Goal: Task Accomplishment & Management: Manage account settings

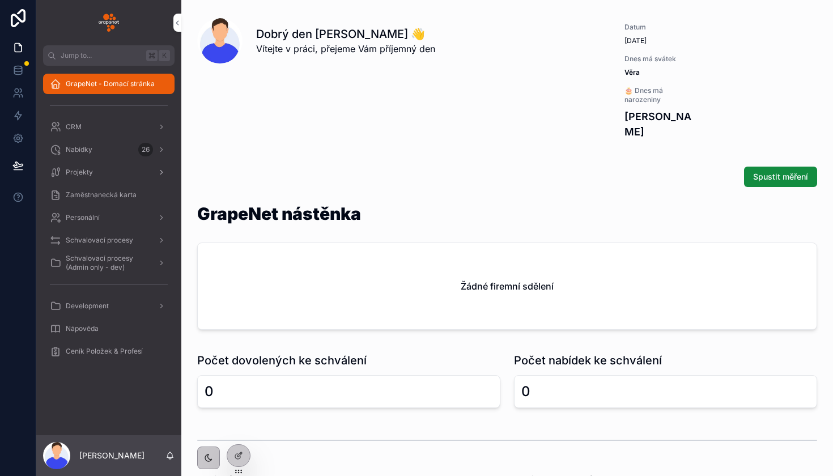
click at [110, 171] on div "Projekty" at bounding box center [109, 172] width 118 height 18
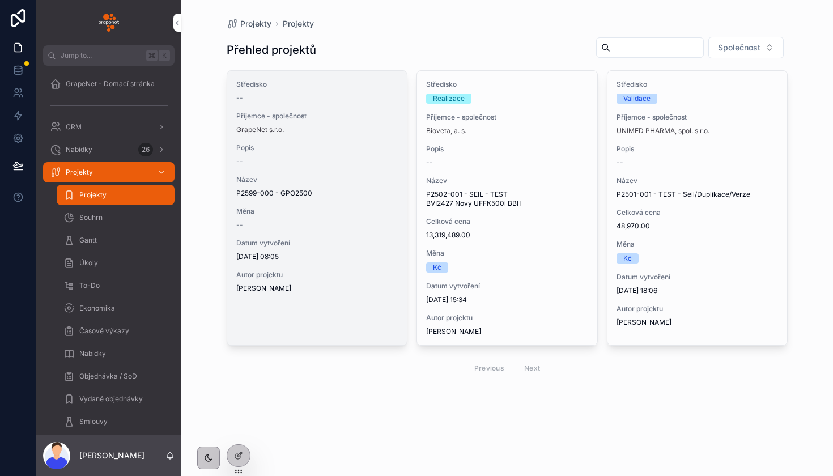
click at [311, 135] on div "Středisko -- Příjemce - společnost GrapeNet s.r.o. Popis -- Název P2599-000 - G…" at bounding box center [317, 186] width 180 height 231
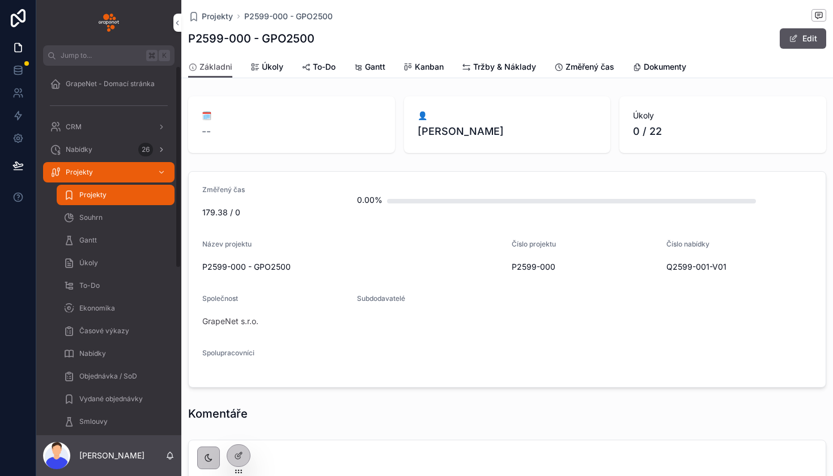
click at [97, 146] on div "Nabídky 26" at bounding box center [109, 150] width 118 height 18
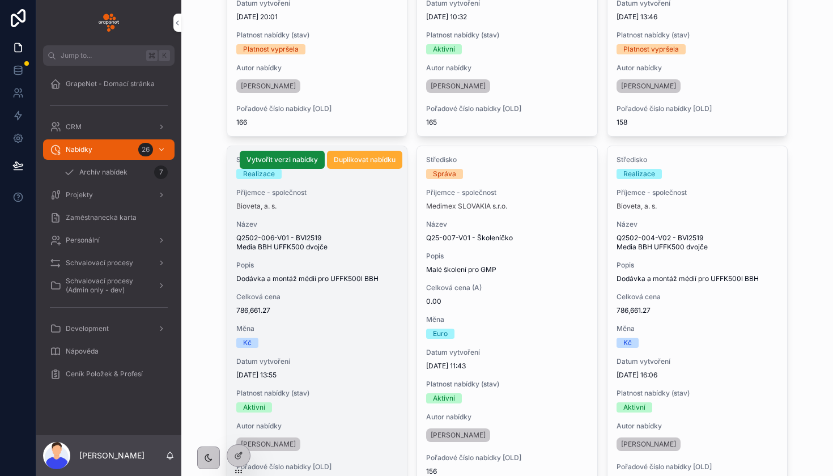
scroll to position [260, 0]
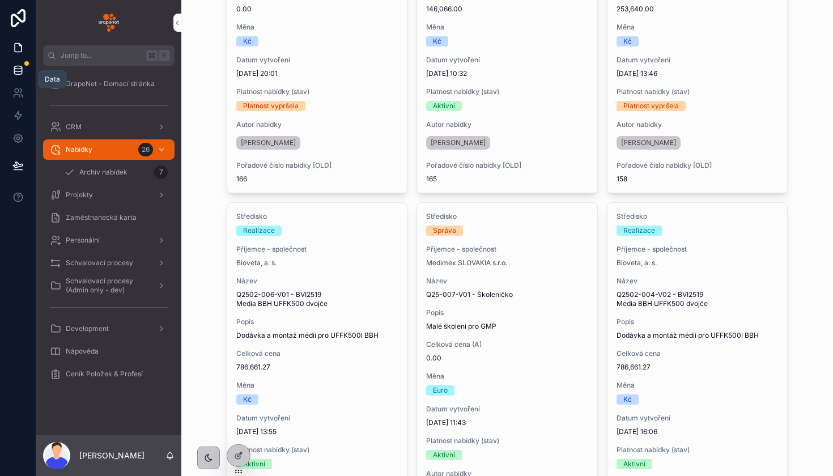
click at [25, 70] on link at bounding box center [18, 70] width 36 height 23
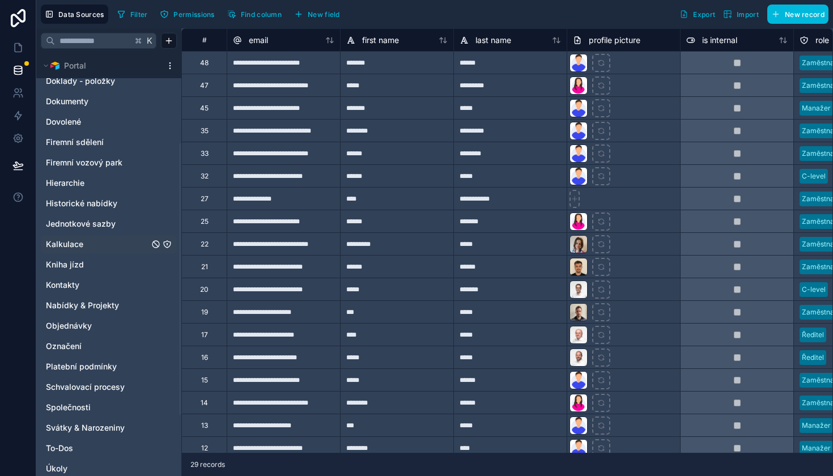
scroll to position [147, 0]
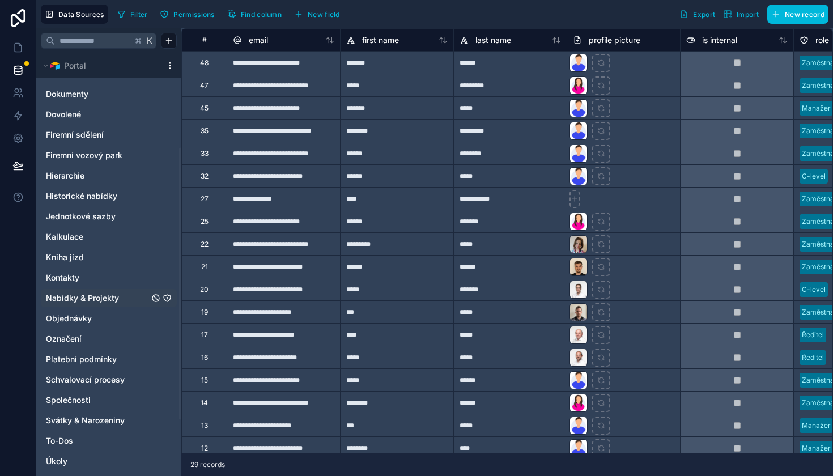
click at [84, 292] on div "Nabídky & Projekty" at bounding box center [109, 298] width 136 height 18
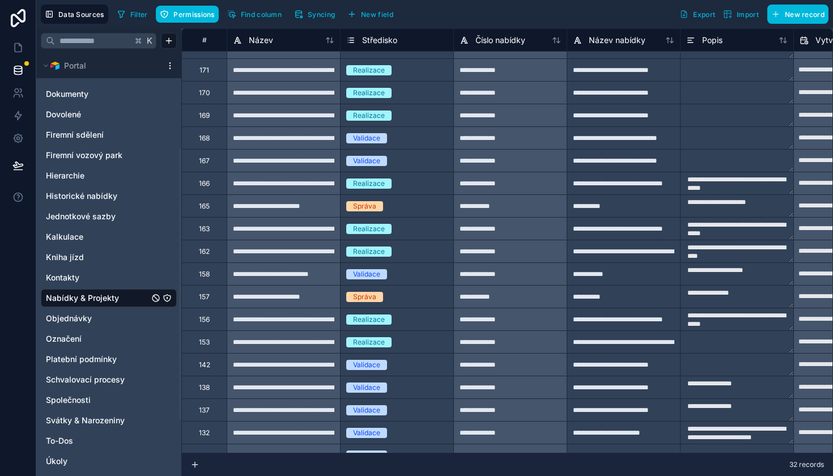
scroll to position [84, 0]
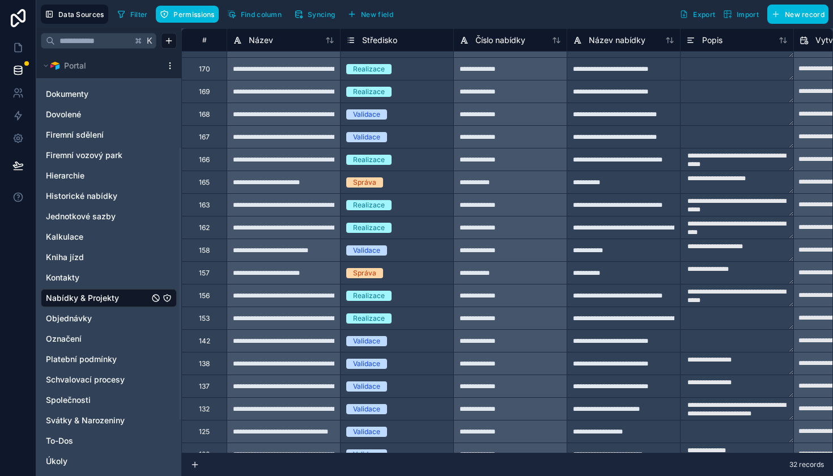
click at [371, 270] on div "Správa" at bounding box center [364, 273] width 23 height 10
click at [407, 40] on div "Středisko" at bounding box center [396, 40] width 101 height 14
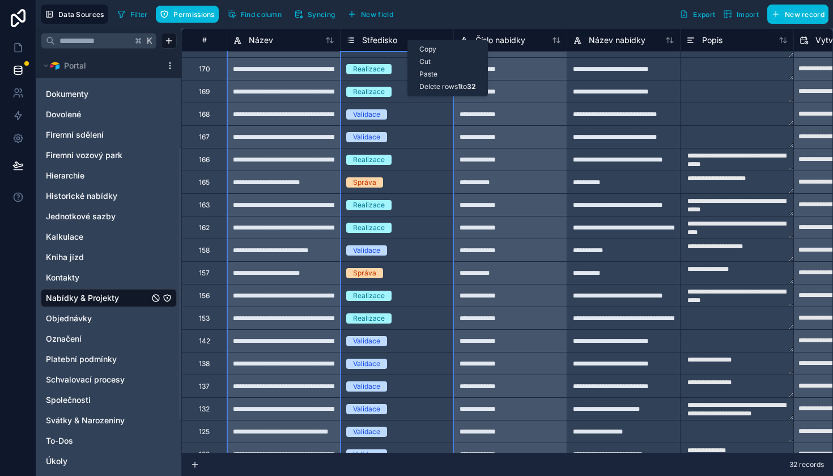
click at [399, 41] on div "Středisko" at bounding box center [396, 40] width 101 height 14
click at [382, 270] on span "Správa" at bounding box center [364, 273] width 37 height 10
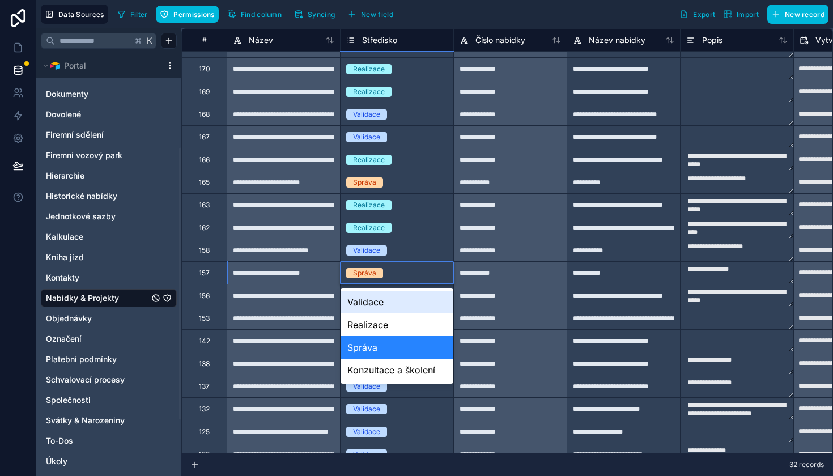
click at [389, 271] on div "Správa" at bounding box center [397, 273] width 113 height 12
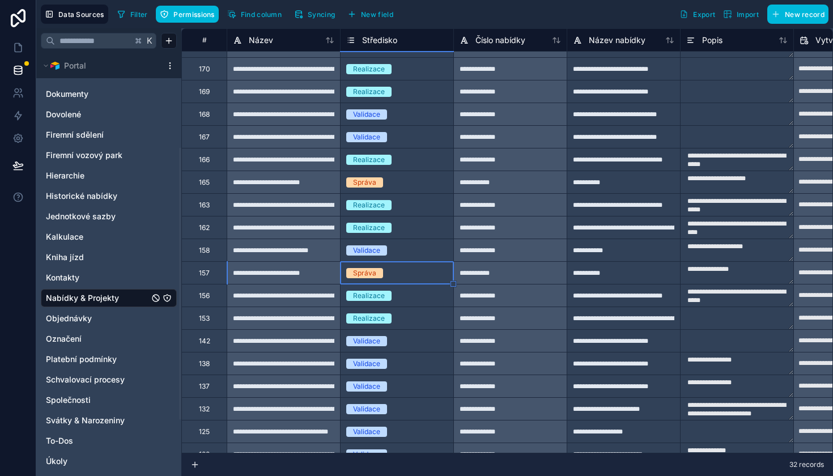
click at [389, 271] on div "Správa" at bounding box center [397, 273] width 113 height 12
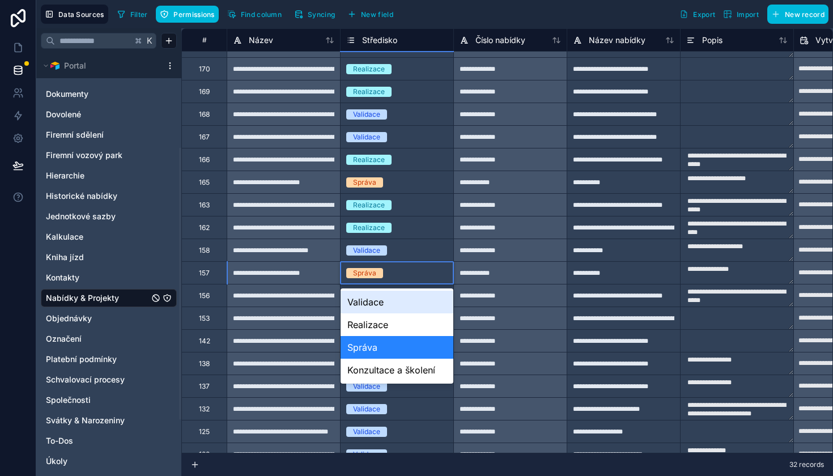
click at [389, 271] on div "Správa" at bounding box center [397, 273] width 113 height 12
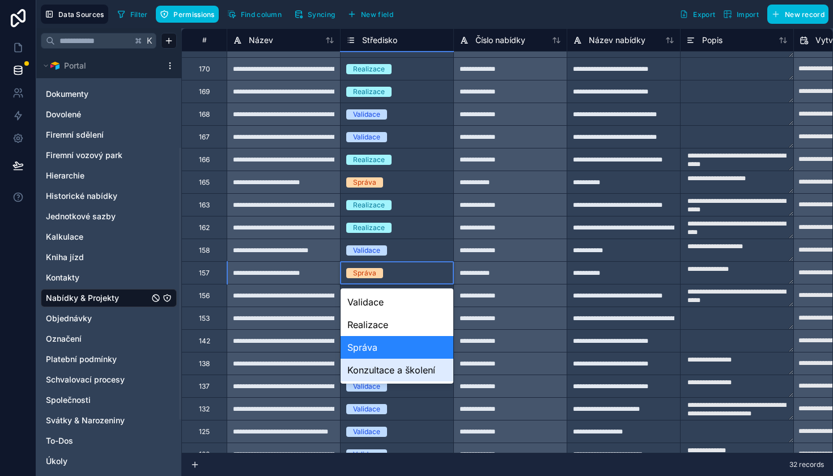
click at [383, 367] on div "Konzultace a školení" at bounding box center [397, 370] width 113 height 23
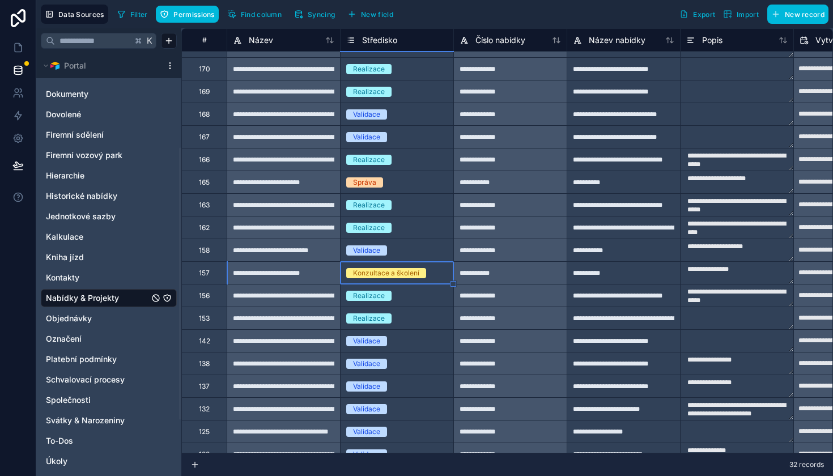
click at [401, 188] on div "Správa" at bounding box center [397, 182] width 113 height 12
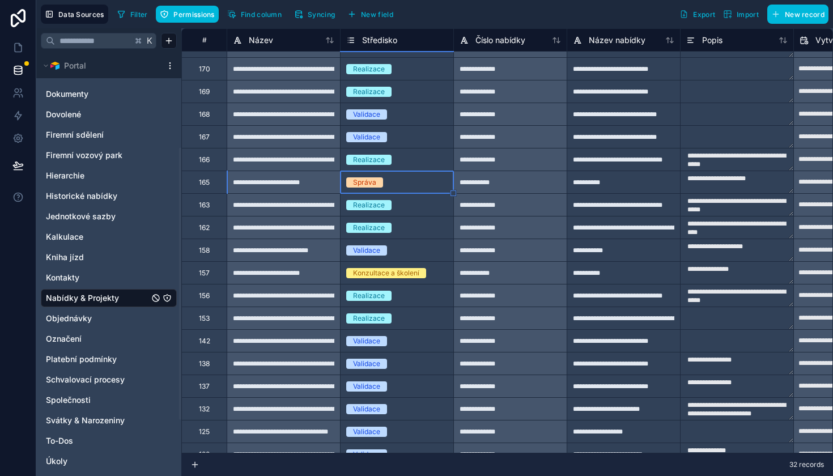
click at [401, 188] on div "Správa" at bounding box center [397, 182] width 113 height 12
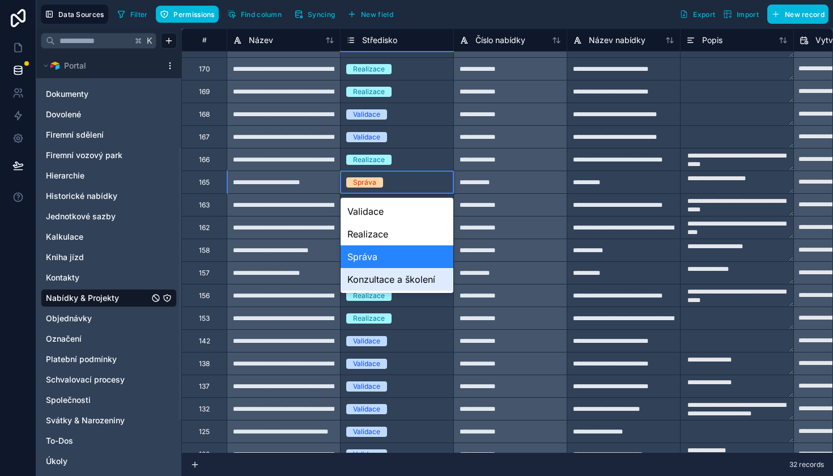
click at [394, 276] on div "Konzultace a školení" at bounding box center [397, 279] width 113 height 23
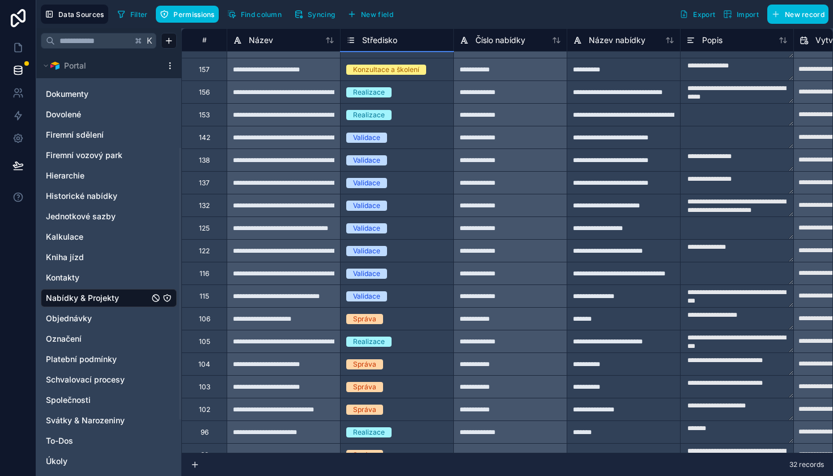
scroll to position [301, 0]
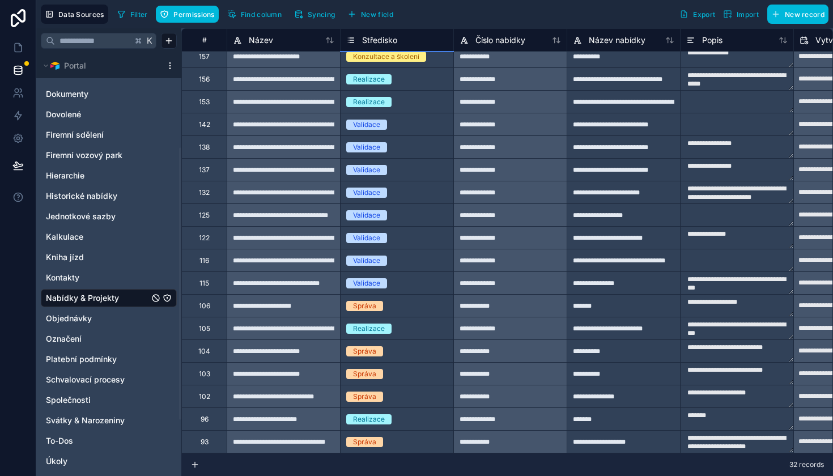
click at [395, 308] on div "Správa" at bounding box center [397, 306] width 113 height 12
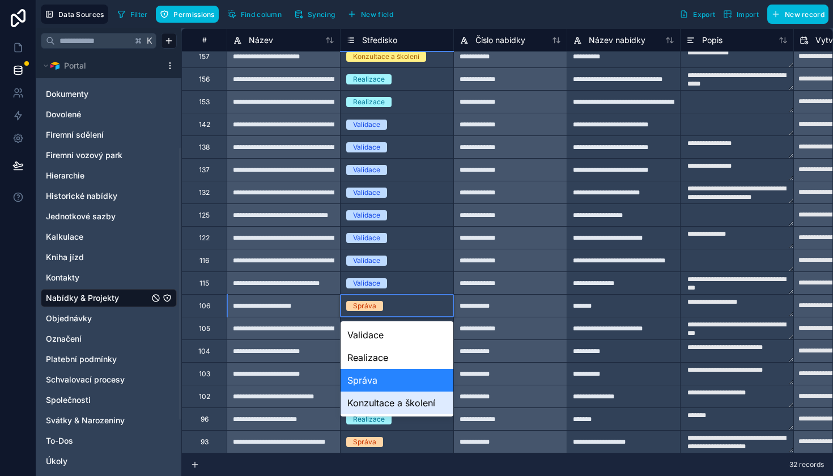
click at [385, 397] on div "Konzultace a školení" at bounding box center [397, 402] width 113 height 23
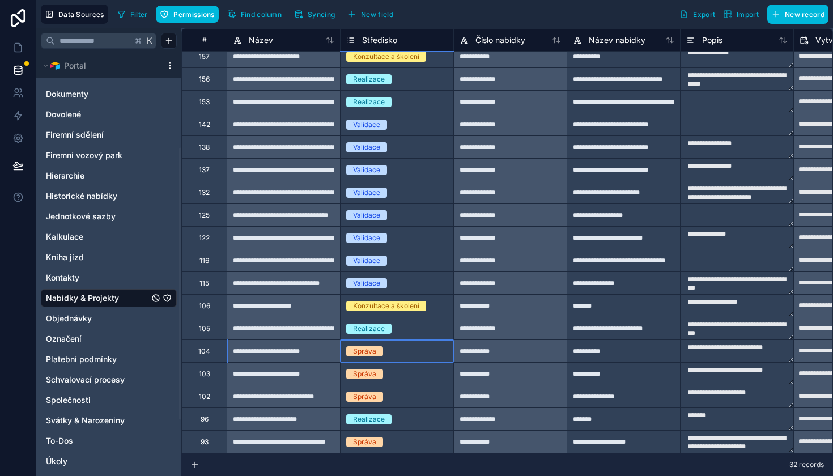
click at [391, 346] on div "Správa" at bounding box center [397, 351] width 113 height 12
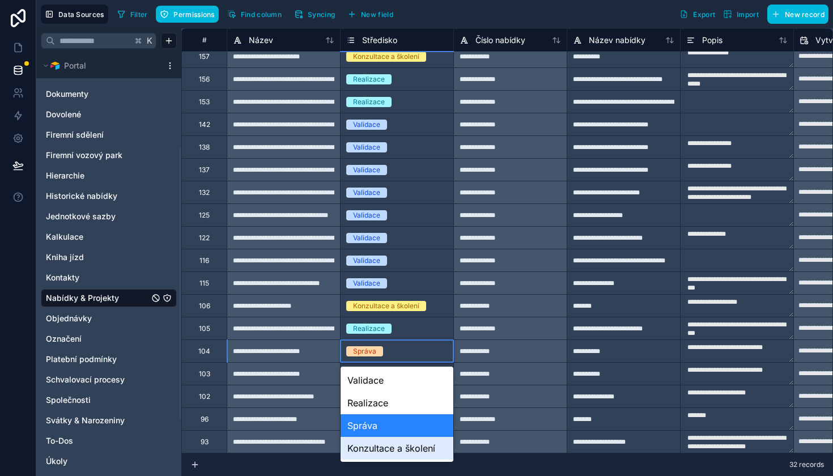
click at [388, 445] on div "Konzultace a školení" at bounding box center [397, 448] width 113 height 23
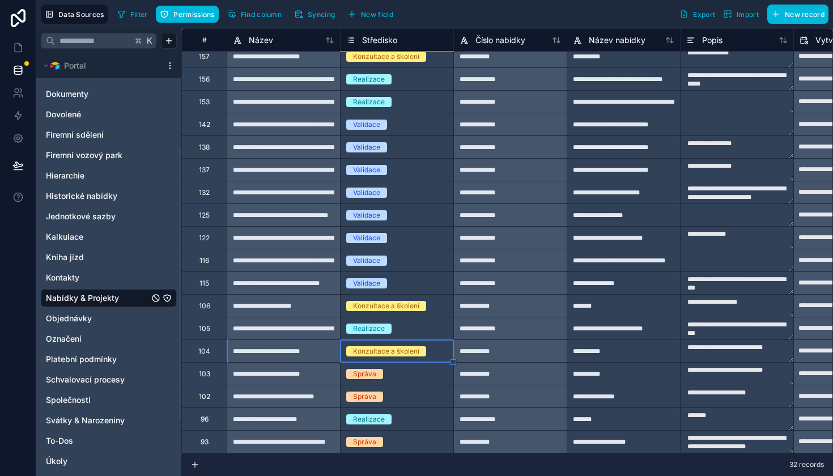
click at [397, 379] on div "Správa" at bounding box center [397, 374] width 113 height 12
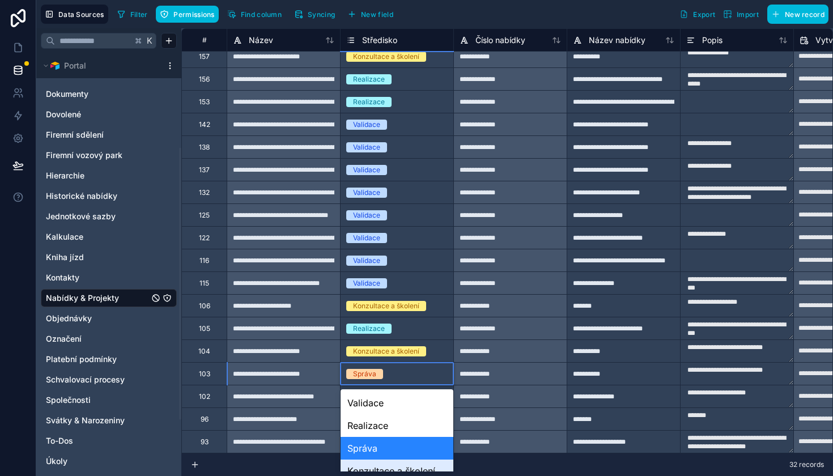
click at [386, 463] on div "Konzultace a školení" at bounding box center [397, 470] width 113 height 23
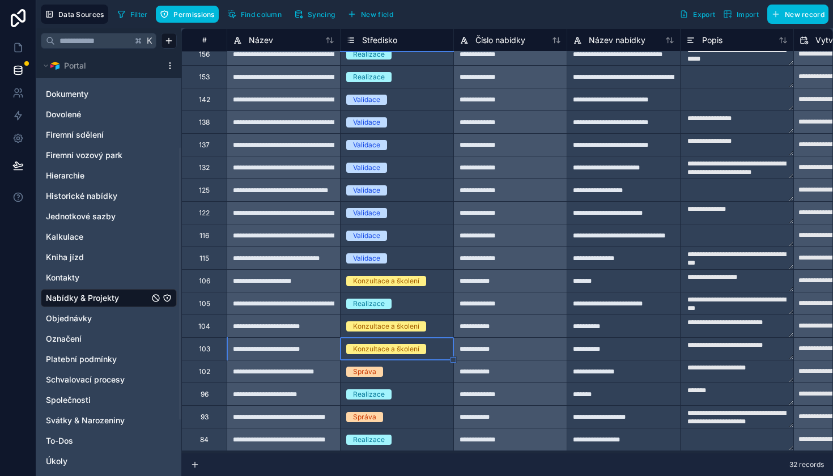
scroll to position [326, 0]
click at [393, 371] on div "Správa" at bounding box center [397, 371] width 113 height 12
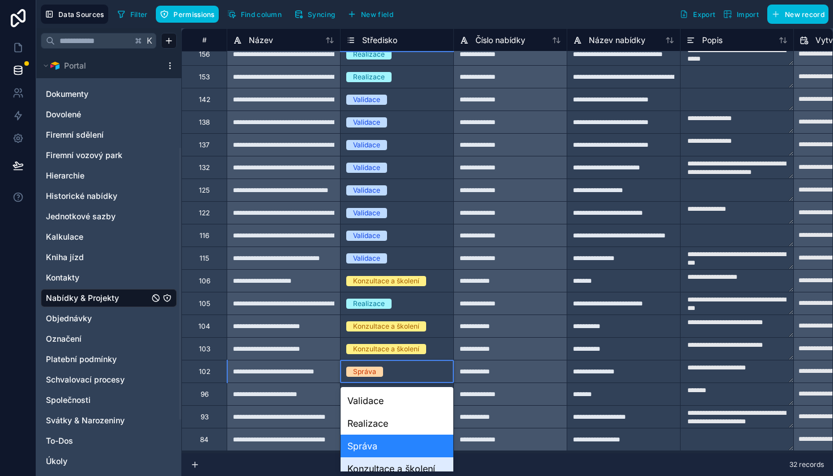
click at [383, 463] on div "Konzultace a školení" at bounding box center [397, 468] width 113 height 23
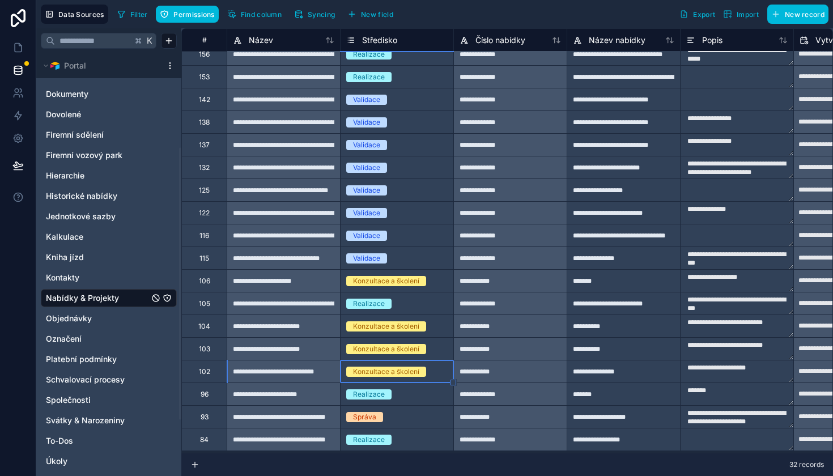
scroll to position [0, 0]
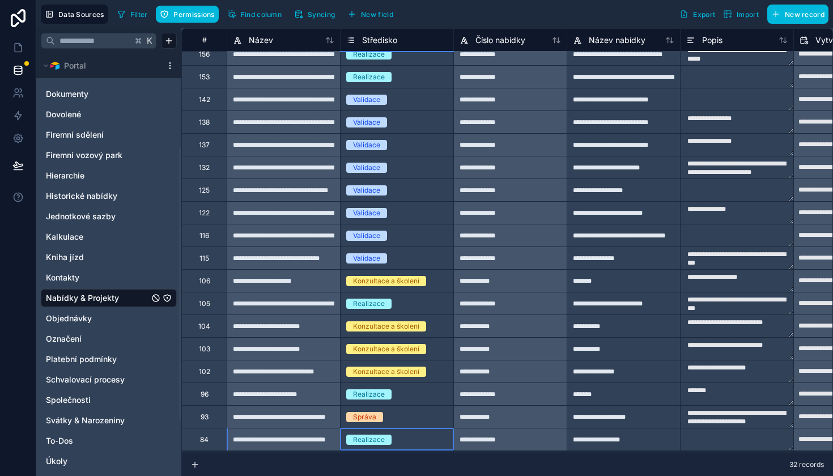
click at [391, 429] on div "Realizace" at bounding box center [397, 439] width 113 height 22
click at [391, 429] on body "**********" at bounding box center [416, 238] width 833 height 476
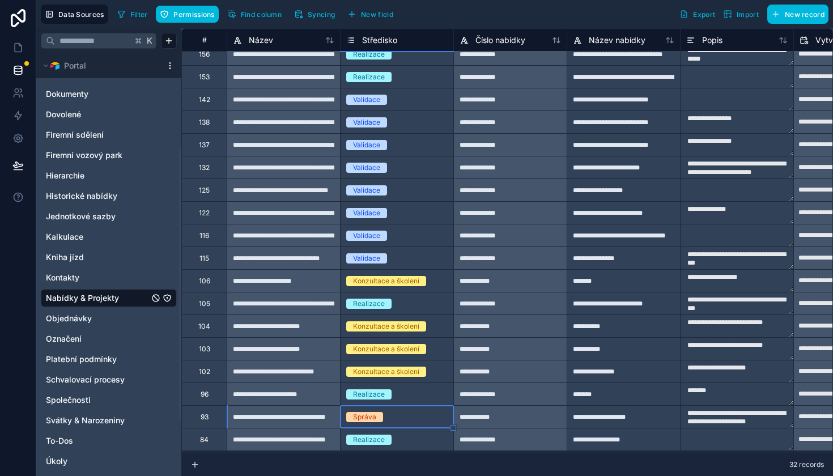
scroll to position [0, 0]
click at [400, 349] on div "Konzultace a školení" at bounding box center [386, 349] width 66 height 10
click at [398, 418] on div "Správa" at bounding box center [397, 417] width 113 height 12
click at [398, 418] on body "**********" at bounding box center [416, 238] width 833 height 476
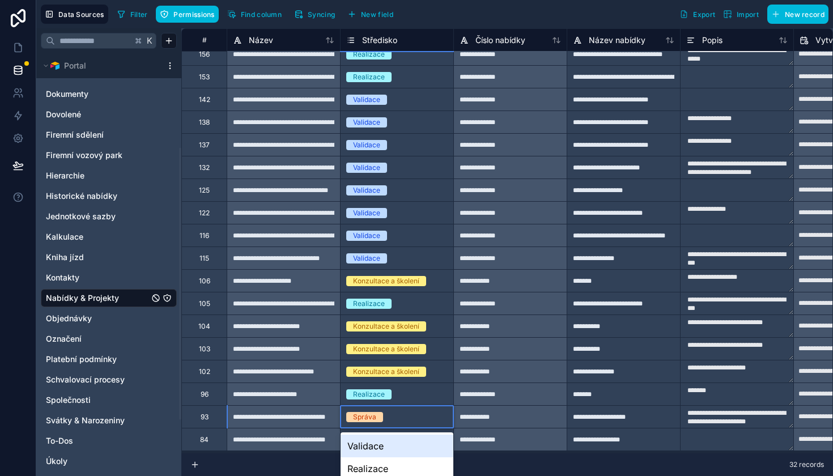
scroll to position [52, 0]
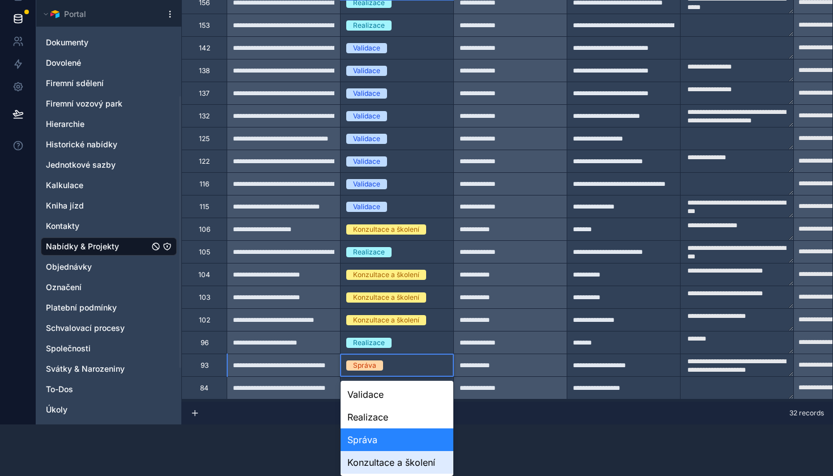
click at [398, 463] on div "Konzultace a školení" at bounding box center [397, 462] width 113 height 23
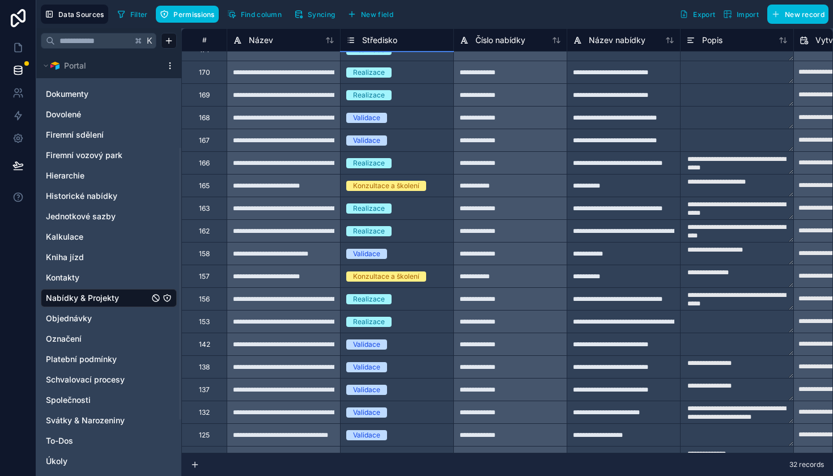
scroll to position [-12, 0]
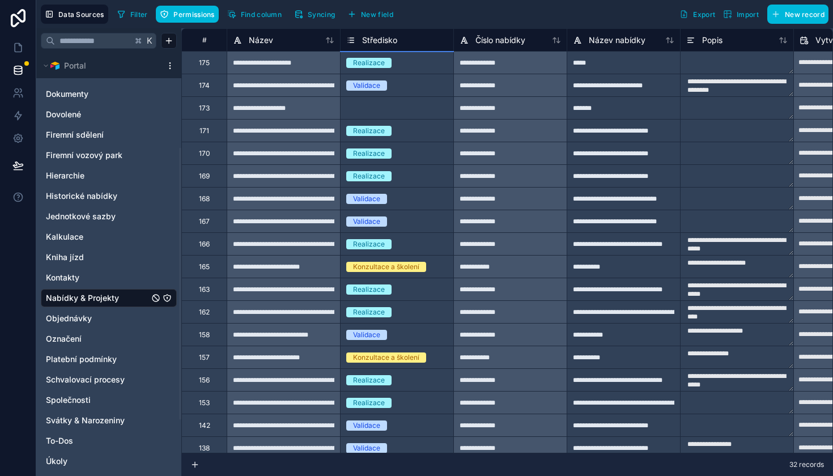
click at [401, 109] on div "Select a Středisko" at bounding box center [375, 108] width 58 height 9
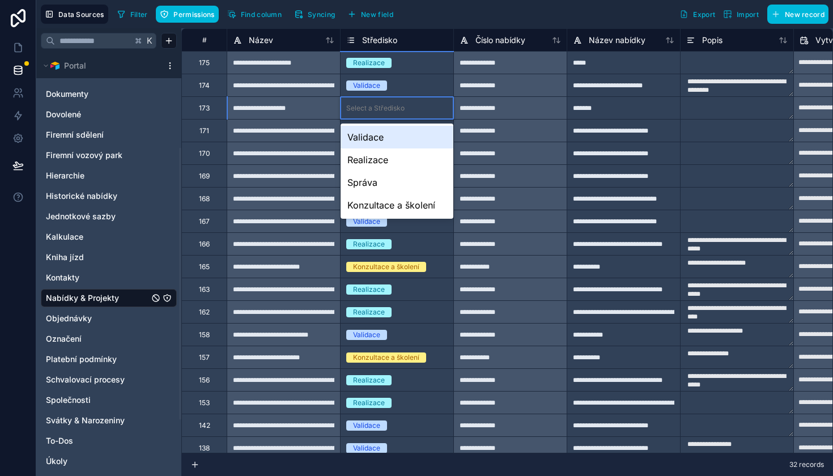
click at [401, 109] on div "Select a Středisko" at bounding box center [375, 108] width 58 height 9
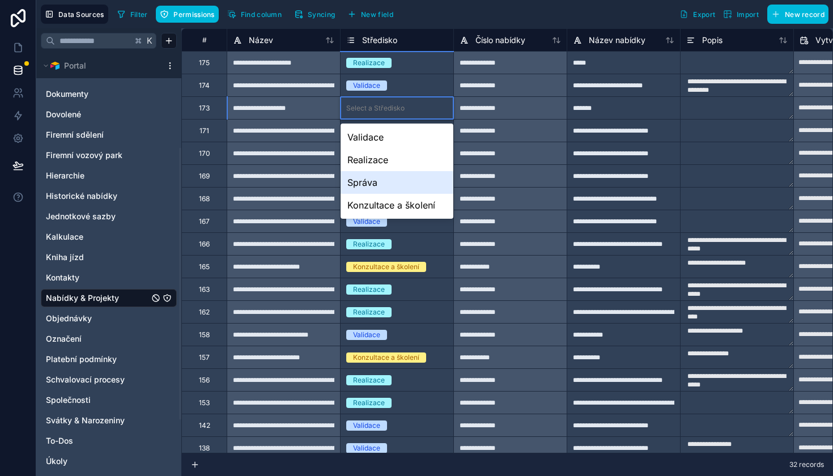
click at [377, 176] on div "Správa" at bounding box center [397, 182] width 113 height 23
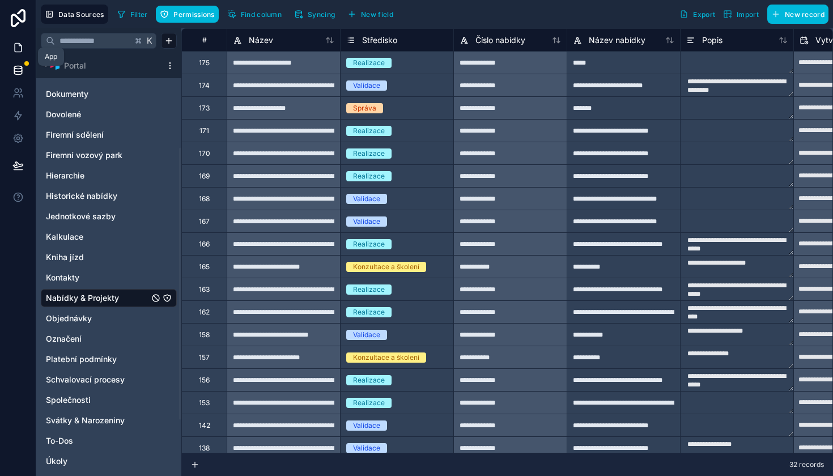
click at [25, 47] on link at bounding box center [18, 47] width 36 height 23
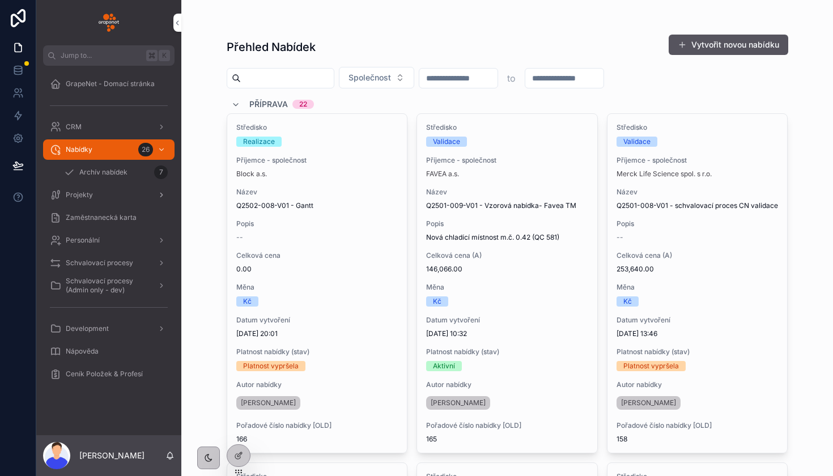
click at [120, 200] on div "Projekty" at bounding box center [109, 195] width 118 height 18
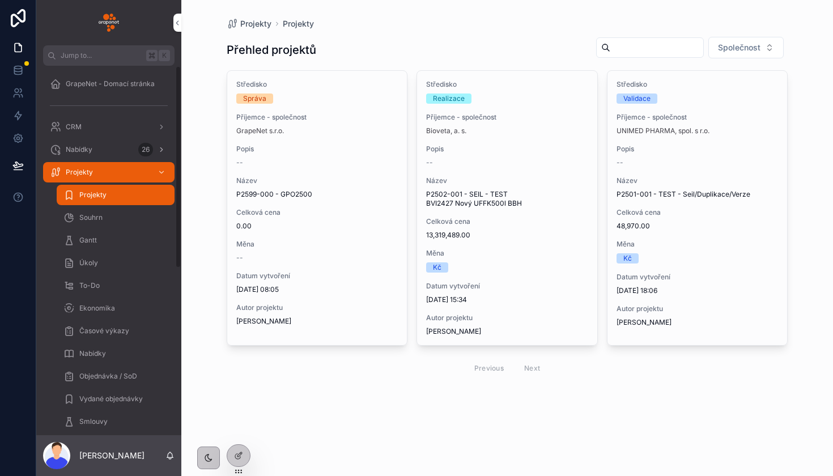
click at [103, 147] on div "Nabídky 26" at bounding box center [109, 150] width 118 height 18
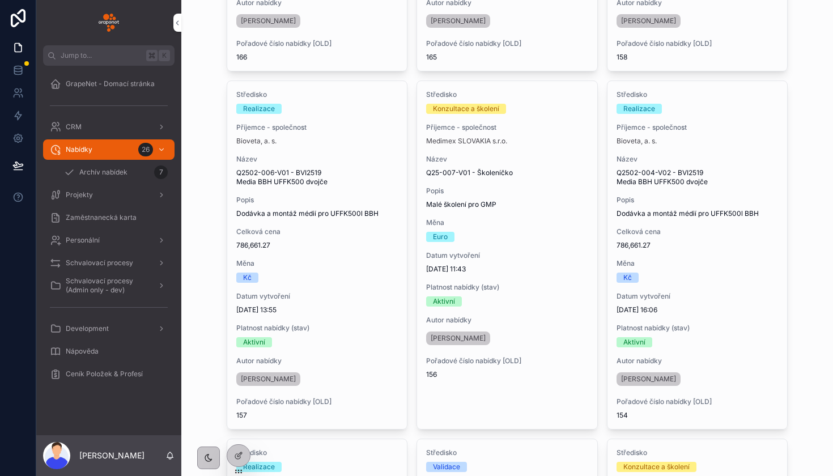
scroll to position [393, 0]
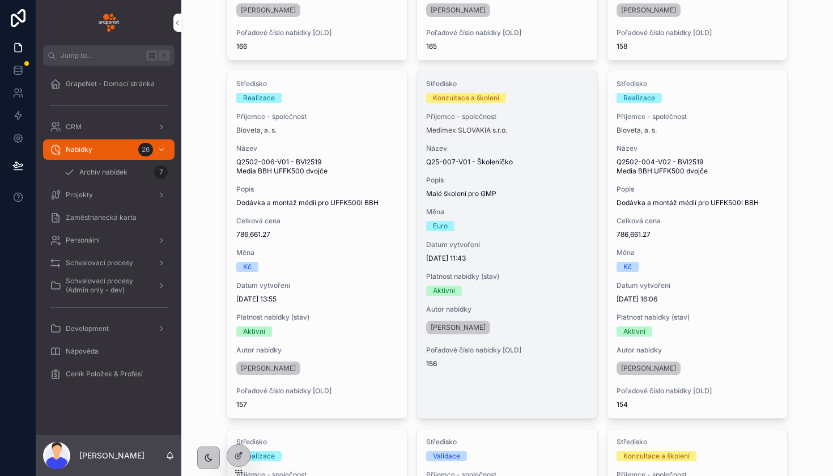
click at [566, 153] on div "Název Q25-007-V01 - Školeníčko" at bounding box center [507, 155] width 162 height 23
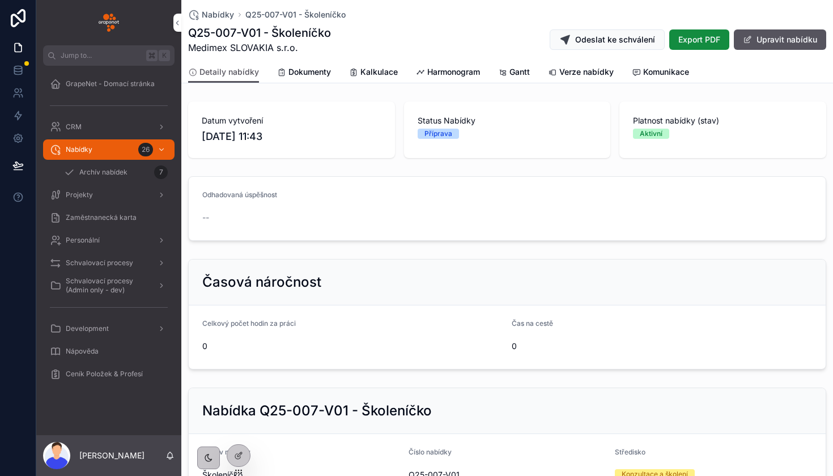
click at [322, 74] on span "Dokumenty" at bounding box center [309, 71] width 42 height 11
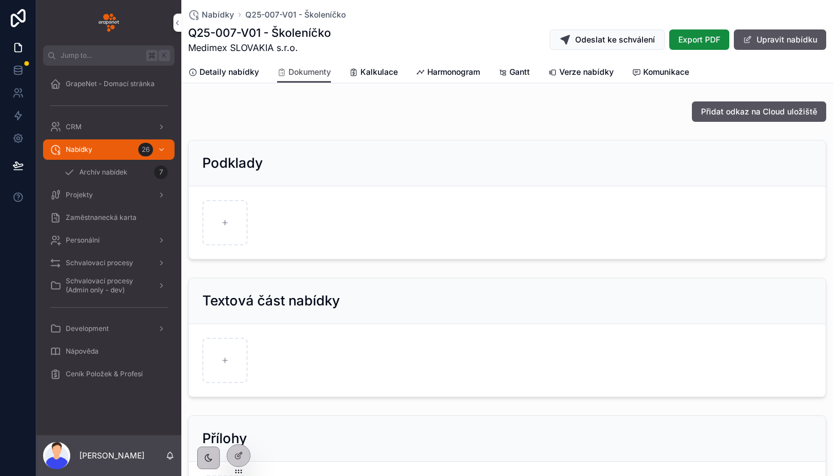
click at [373, 70] on span "Kalkulace" at bounding box center [378, 71] width 37 height 11
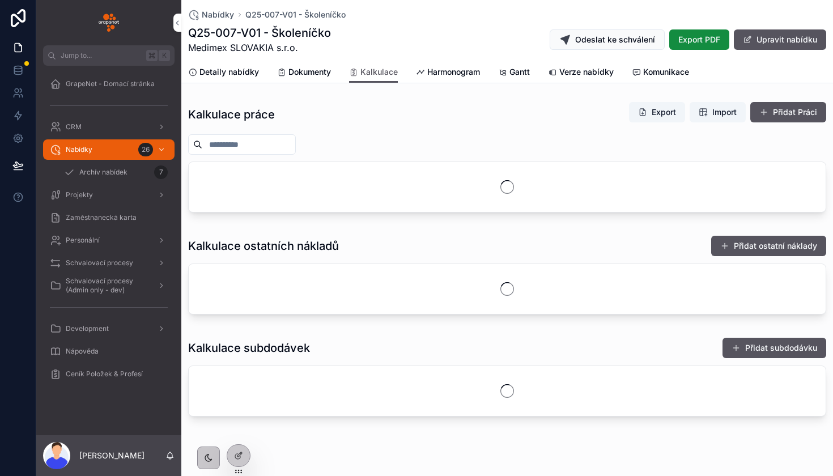
click at [437, 75] on span "Harmonogram" at bounding box center [453, 71] width 53 height 11
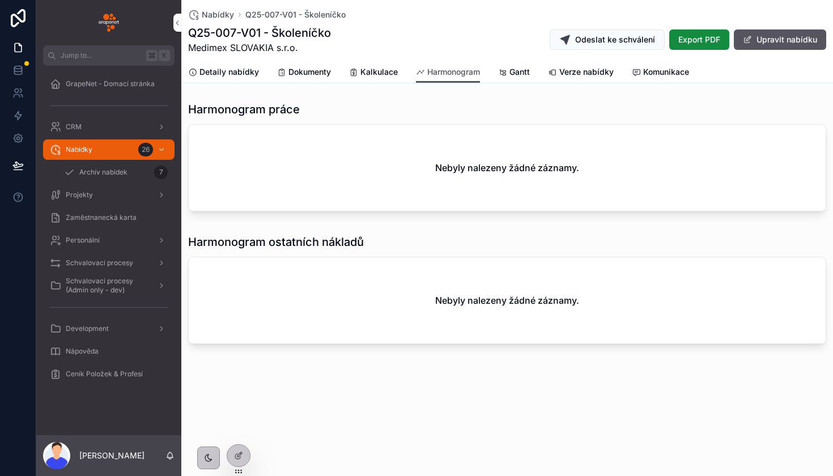
click at [121, 91] on div "GrapeNet - Domací stránka" at bounding box center [109, 84] width 118 height 18
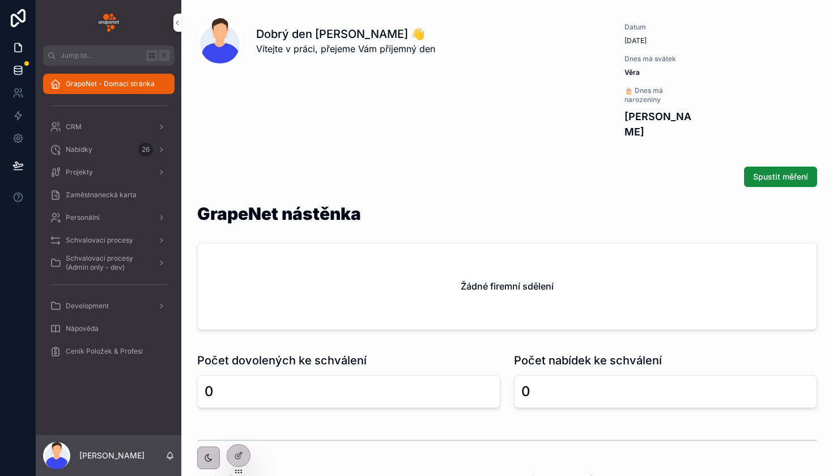
click at [20, 75] on icon at bounding box center [17, 72] width 7 height 5
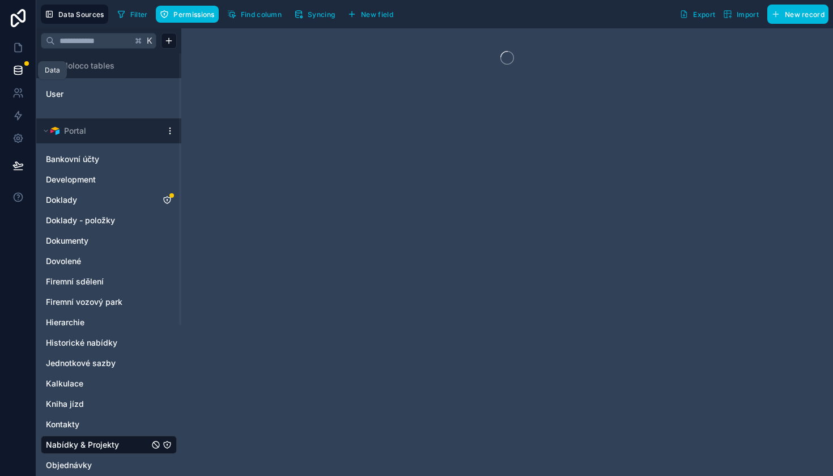
click at [22, 73] on icon at bounding box center [17, 72] width 7 height 5
click at [115, 445] on span "Nabídky & Projekty" at bounding box center [82, 444] width 73 height 11
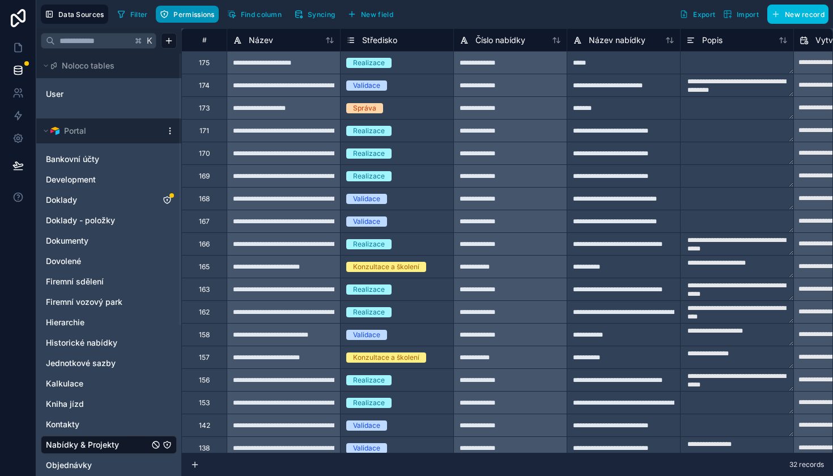
click at [189, 14] on span "Permissions" at bounding box center [193, 14] width 41 height 8
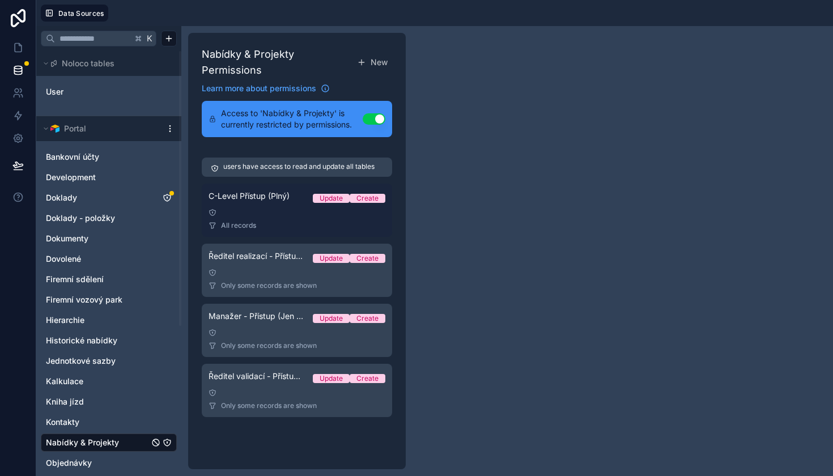
click at [286, 224] on div "All records" at bounding box center [296, 225] width 177 height 9
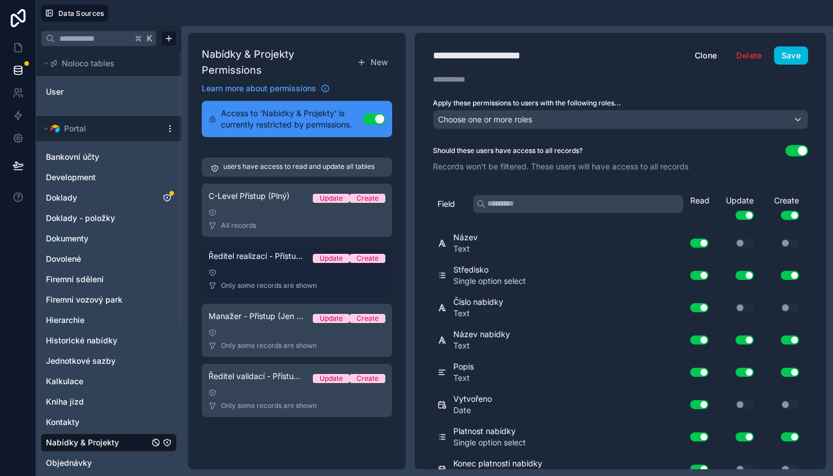
click at [284, 269] on div at bounding box center [296, 273] width 177 height 8
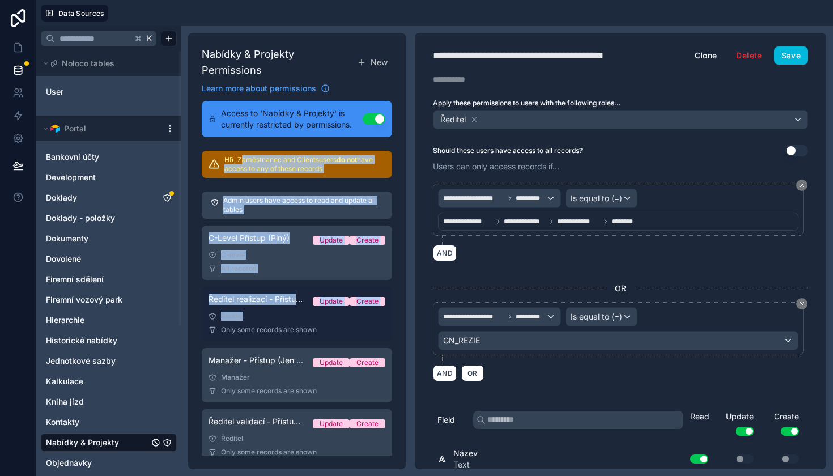
drag, startPoint x: 242, startPoint y: 158, endPoint x: 260, endPoint y: 326, distance: 168.7
click at [260, 325] on div "Nabídky & Projekty Permissions New Learn more about permissions Access to 'Nabí…" at bounding box center [297, 251] width 218 height 436
click at [260, 326] on span "Only some records are shown" at bounding box center [269, 329] width 96 height 9
click at [284, 322] on link "Ředitel realizací - Přístup (Plný/Oddělení) Update Create Ředitel Only some rec…" at bounding box center [297, 314] width 190 height 54
click at [316, 321] on link "Ředitel realizací - Přístup (Plný/Oddělení) Update Create Ředitel Only some rec…" at bounding box center [297, 314] width 190 height 54
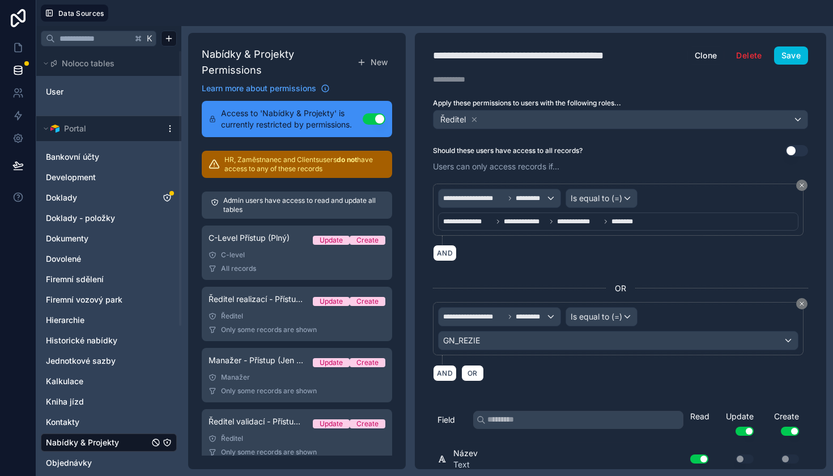
click at [318, 67] on h1 "Nabídky & Projekty Permissions" at bounding box center [277, 62] width 151 height 32
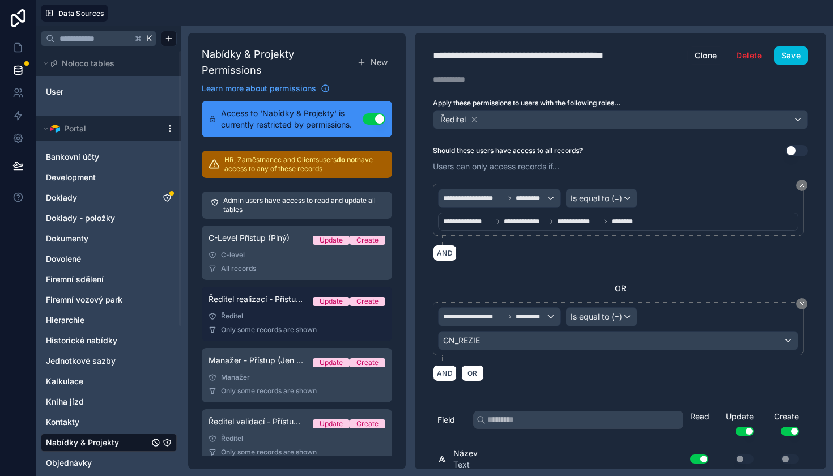
click at [262, 307] on div "Ředitel realizací - Přístup (Plný/Oddělení) Update Create" at bounding box center [296, 301] width 177 height 16
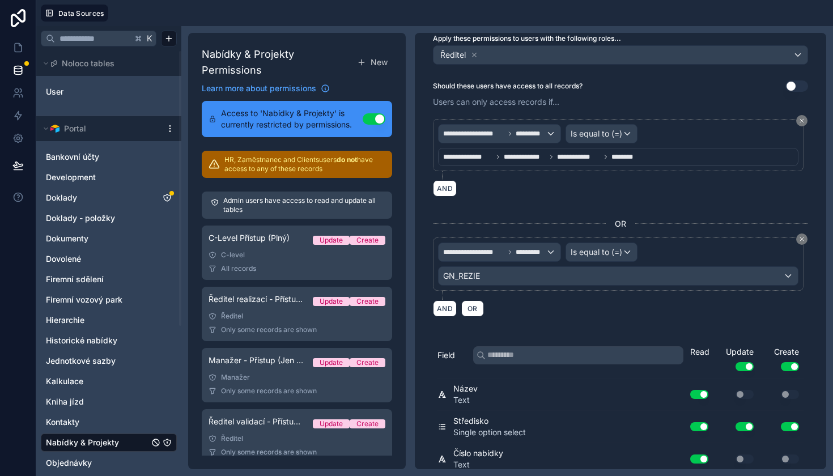
scroll to position [66, 0]
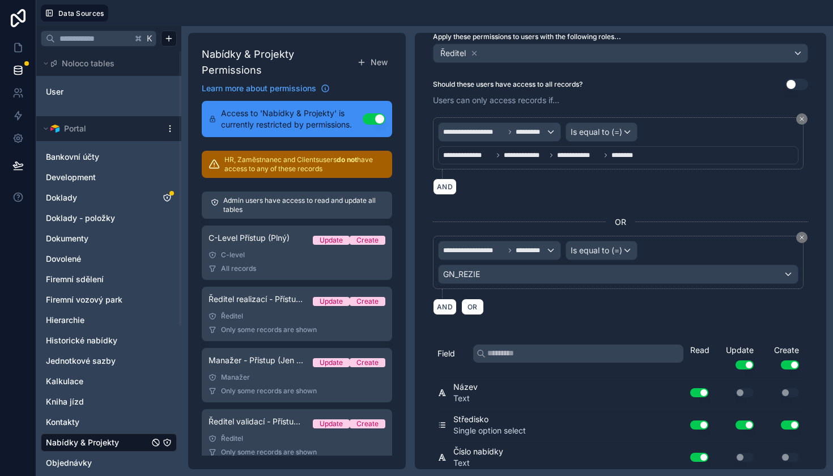
click at [551, 271] on div "GN_REZIE" at bounding box center [618, 274] width 359 height 18
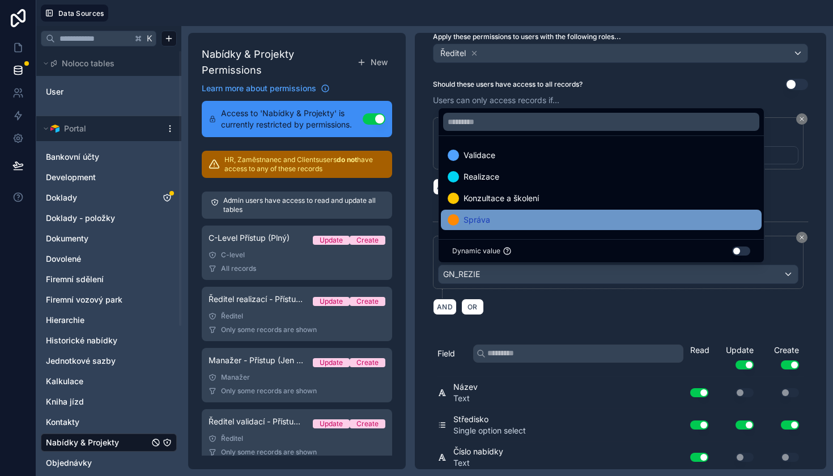
click at [513, 211] on div "Správa" at bounding box center [601, 220] width 321 height 20
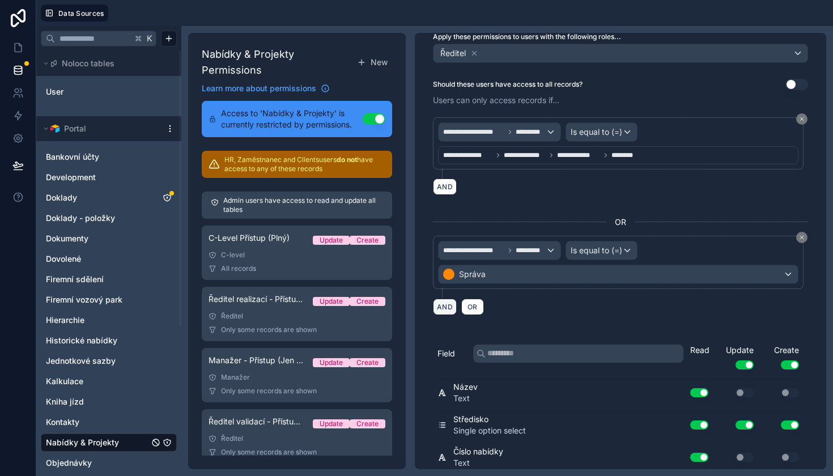
click at [442, 308] on button "AND" at bounding box center [445, 307] width 24 height 16
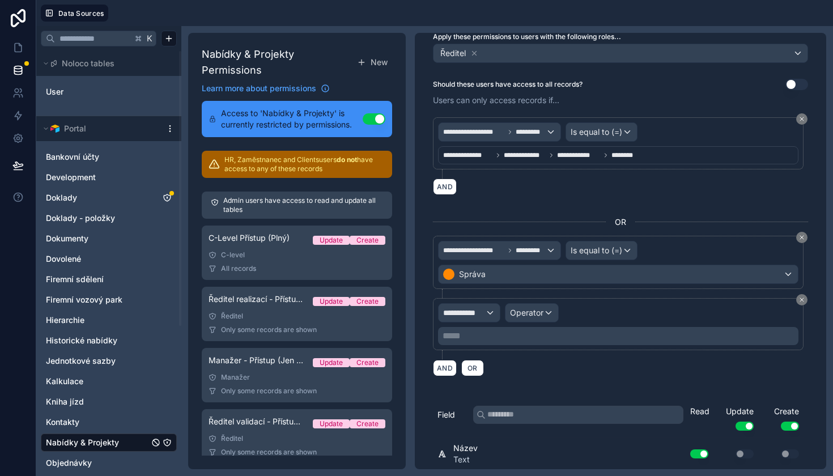
click at [472, 312] on span "**********" at bounding box center [464, 312] width 42 height 11
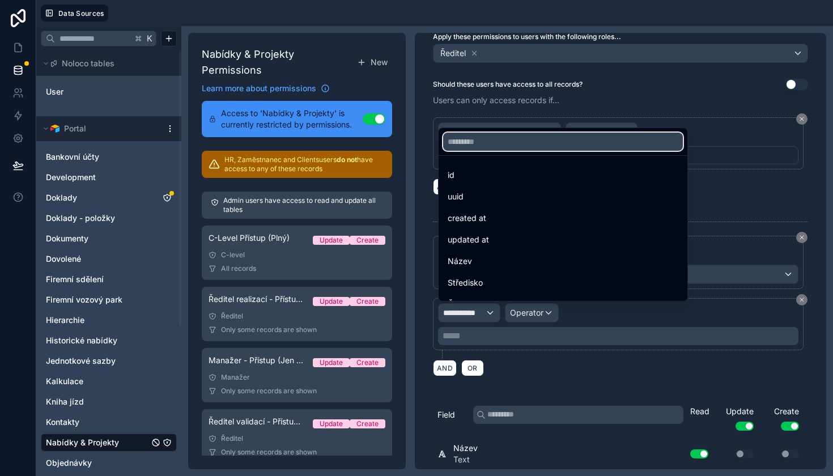
click at [514, 144] on input "text" at bounding box center [563, 142] width 240 height 18
type input "**"
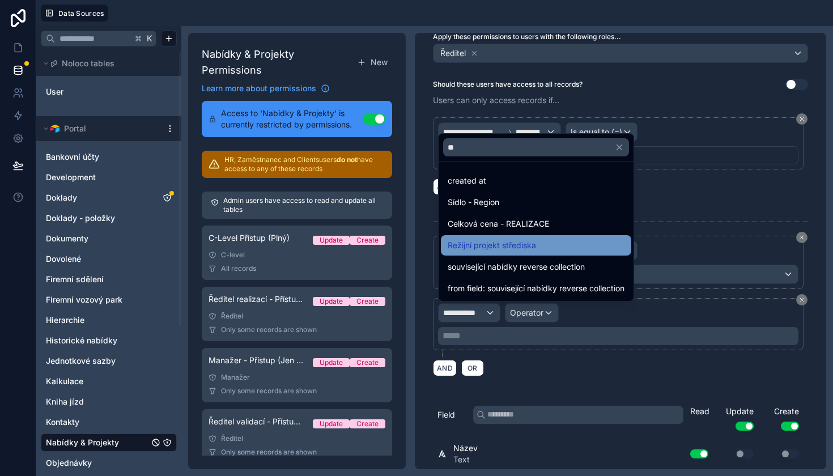
click at [513, 246] on span "Režijní projekt střediska" at bounding box center [492, 246] width 88 height 14
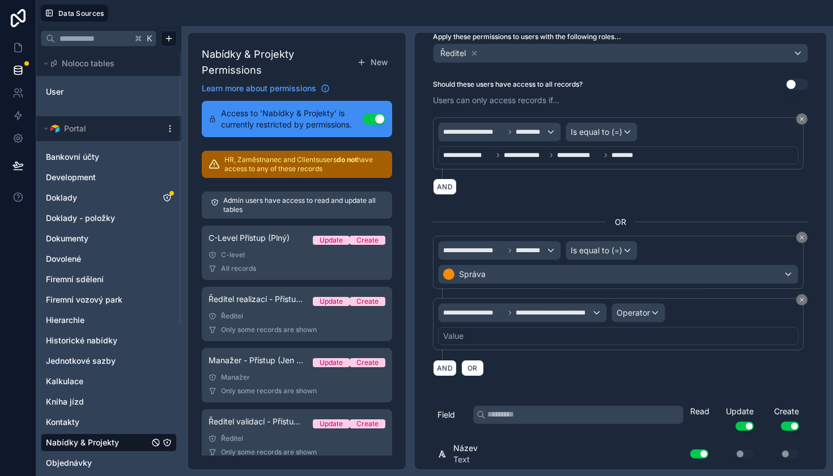
click at [628, 314] on span "Operator" at bounding box center [632, 313] width 33 height 10
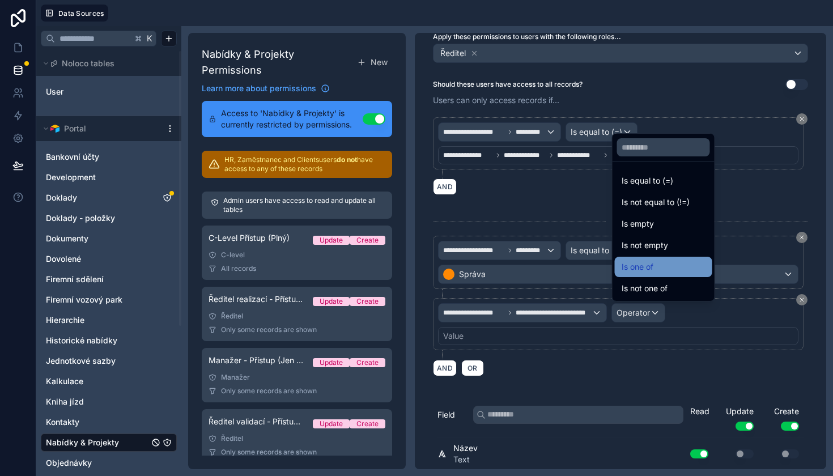
click at [650, 270] on span "Is one of" at bounding box center [638, 267] width 32 height 14
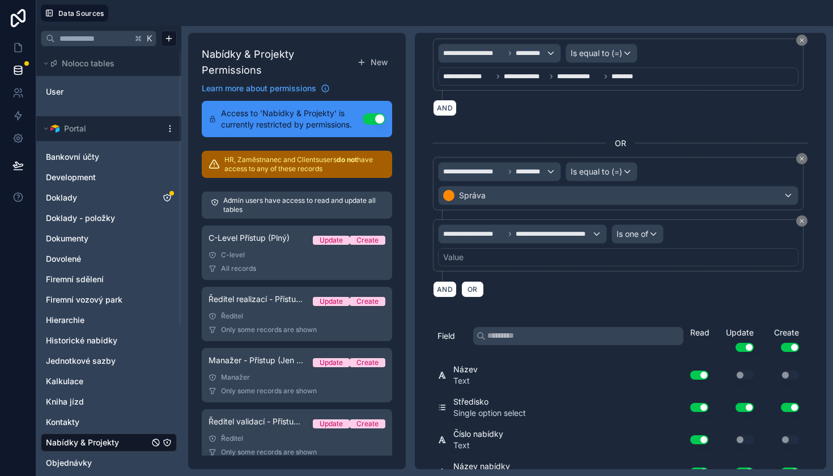
scroll to position [147, 0]
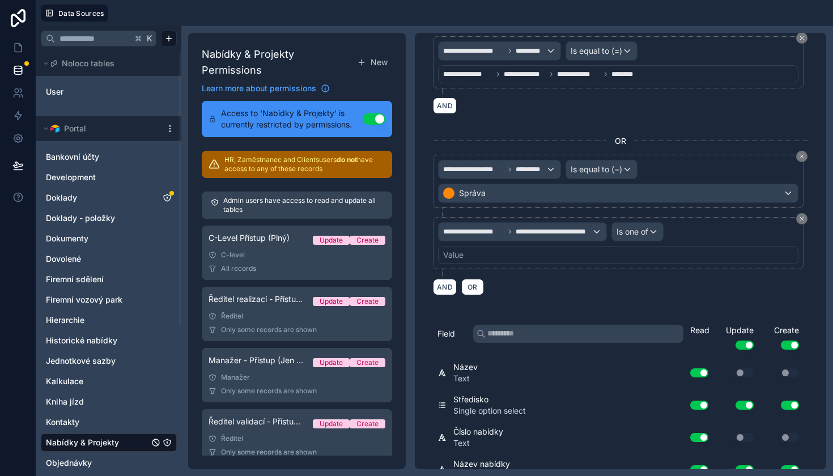
click at [508, 254] on div "Value" at bounding box center [618, 255] width 360 height 18
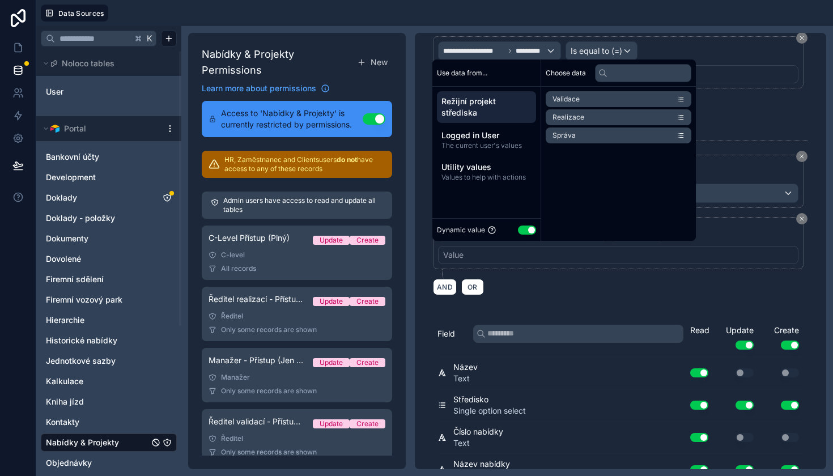
click at [527, 231] on button "Use setting" at bounding box center [527, 229] width 18 height 9
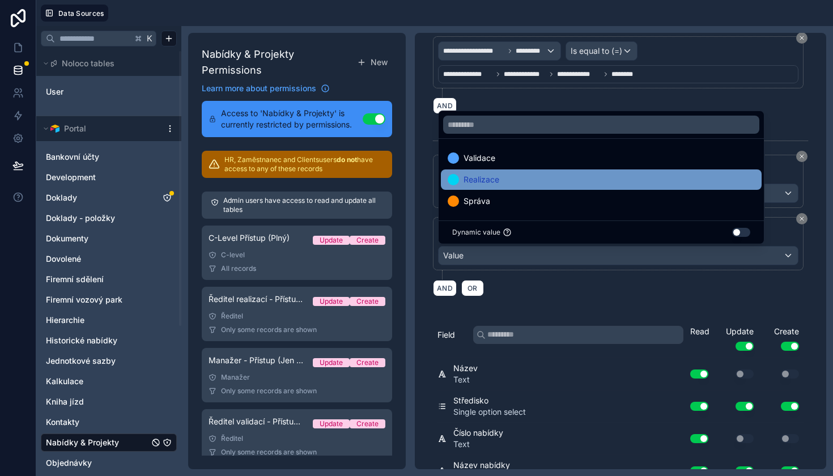
click at [495, 177] on span "Realizace" at bounding box center [481, 180] width 36 height 14
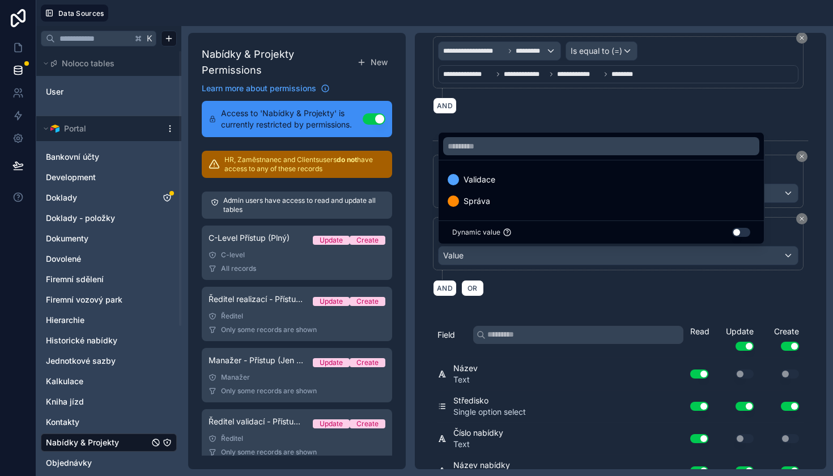
drag, startPoint x: 487, startPoint y: 201, endPoint x: 537, endPoint y: 279, distance: 93.2
click at [487, 201] on span "Správa" at bounding box center [476, 201] width 27 height 14
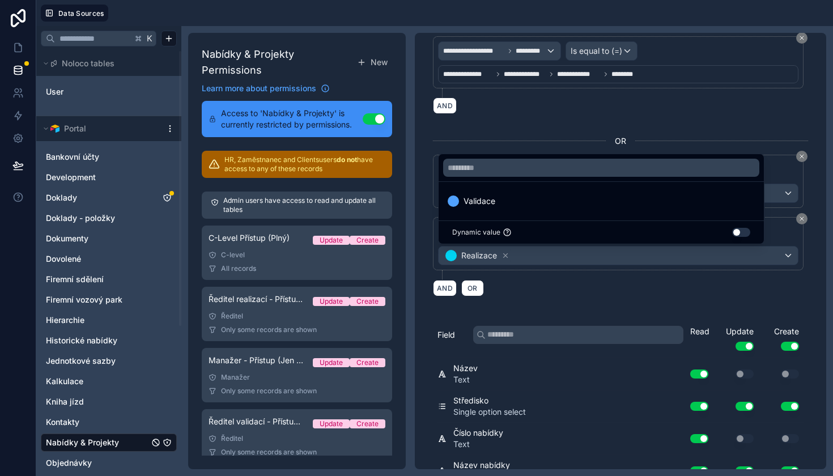
click at [536, 279] on div "AND OR" at bounding box center [620, 287] width 375 height 17
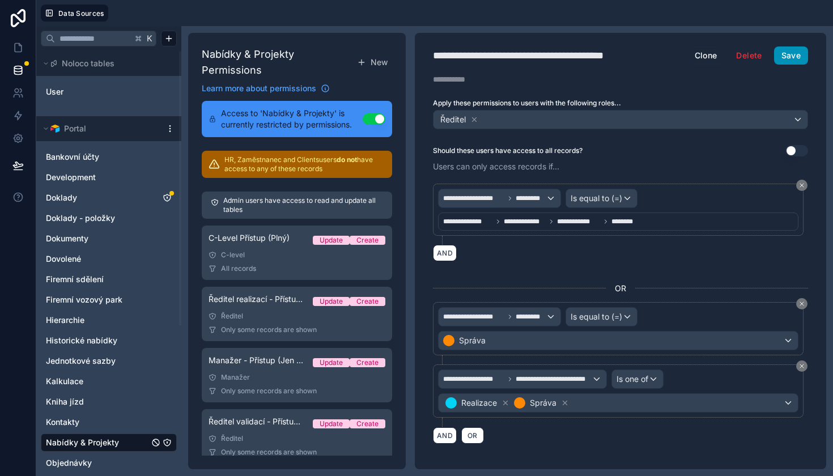
scroll to position [0, 0]
click at [791, 62] on button "Save" at bounding box center [791, 55] width 34 height 18
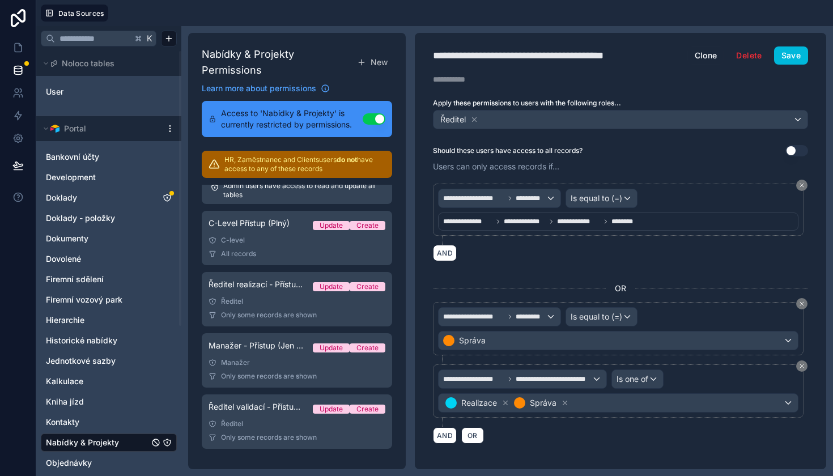
scroll to position [15, 0]
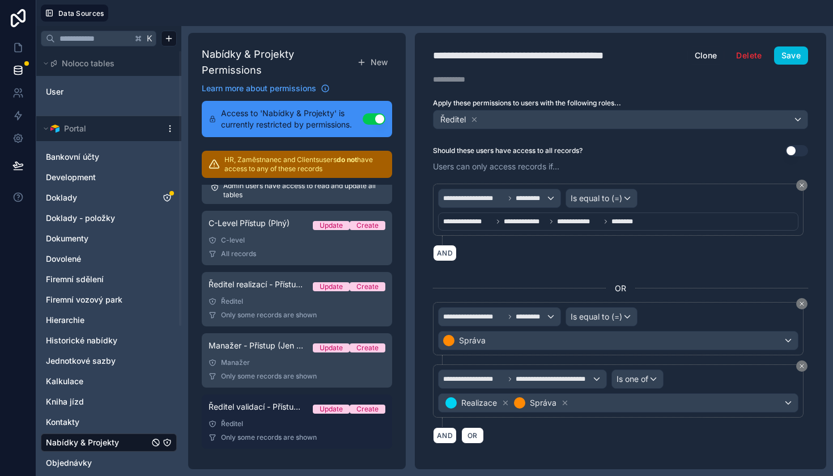
click at [262, 425] on div "Ředitel" at bounding box center [296, 423] width 177 height 9
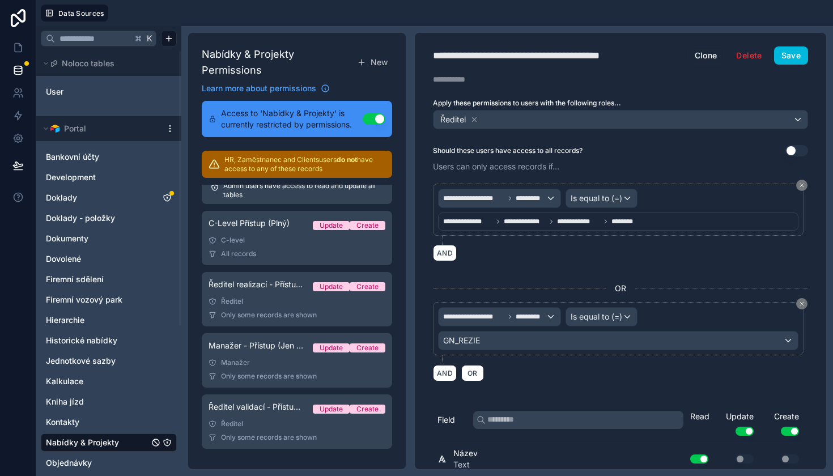
click at [552, 341] on div "GN_REZIE" at bounding box center [618, 340] width 359 height 18
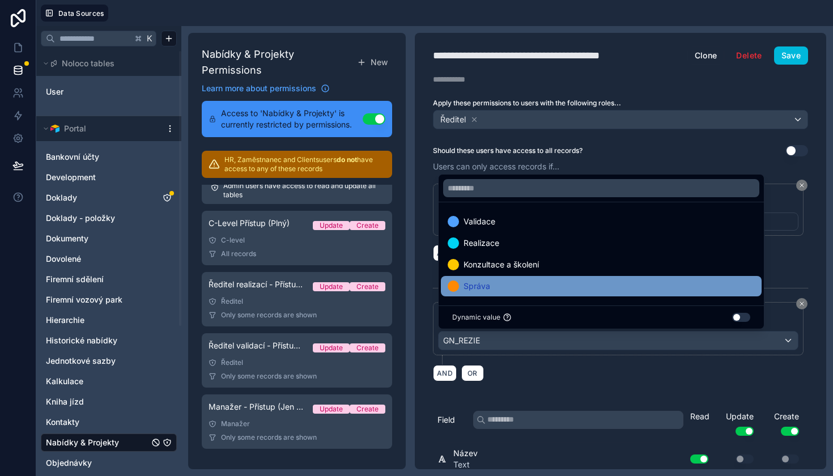
click at [514, 291] on div "Správa" at bounding box center [601, 286] width 307 height 14
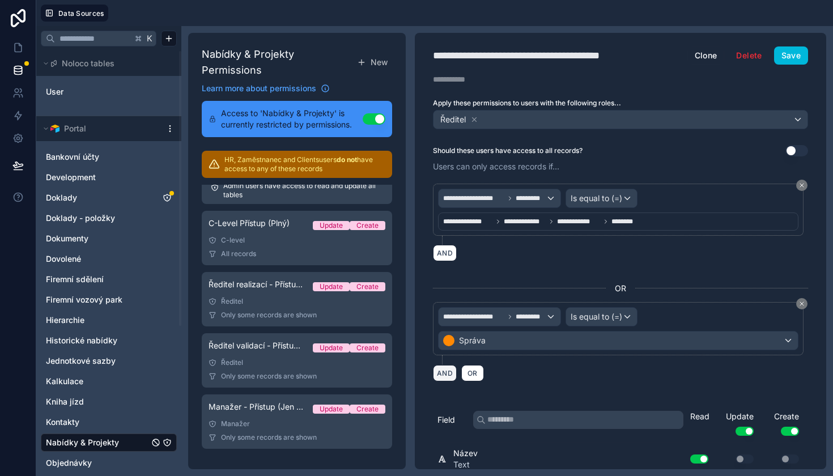
click at [450, 377] on button "AND" at bounding box center [445, 373] width 24 height 16
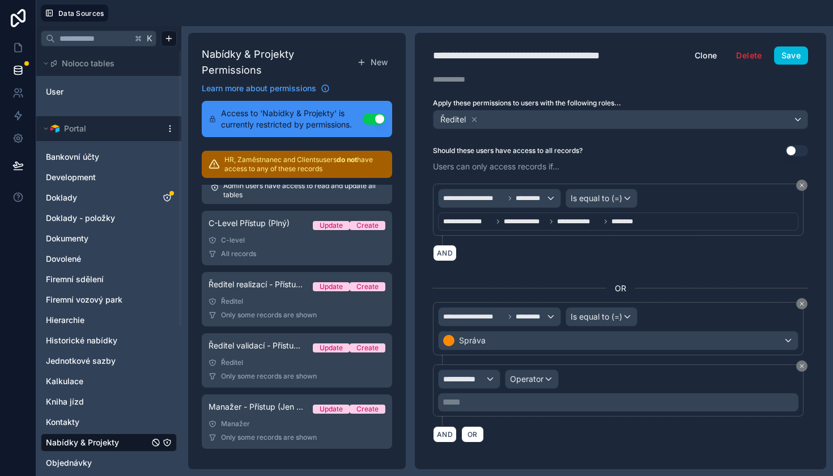
click at [490, 380] on div "**********" at bounding box center [469, 379] width 61 height 18
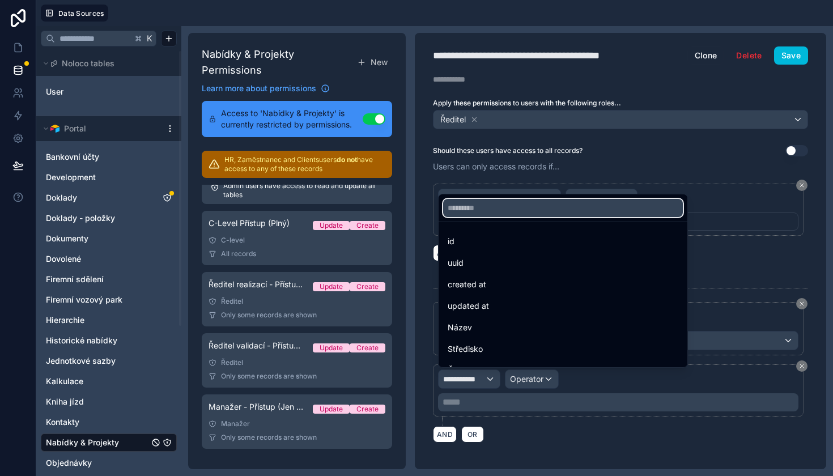
click at [513, 213] on input "text" at bounding box center [563, 208] width 240 height 18
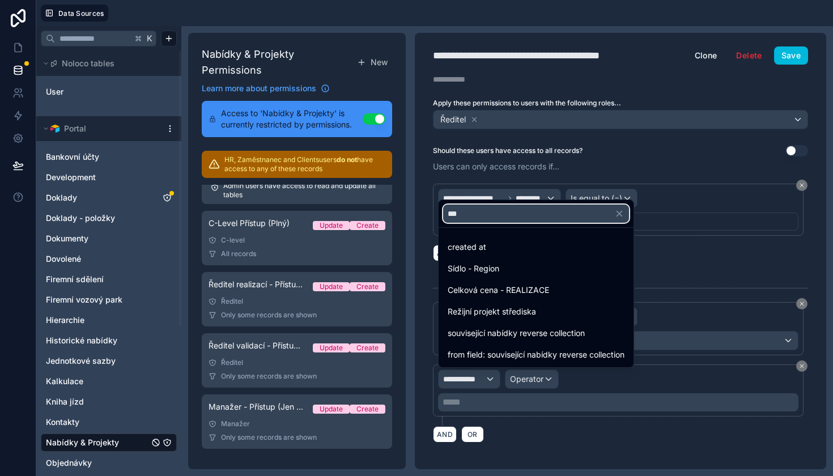
type input "****"
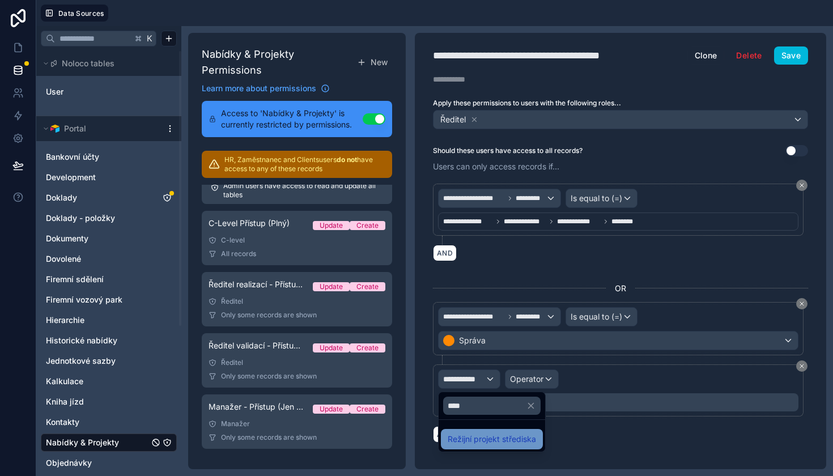
click at [490, 434] on span "Režijní projekt střediska" at bounding box center [492, 439] width 88 height 14
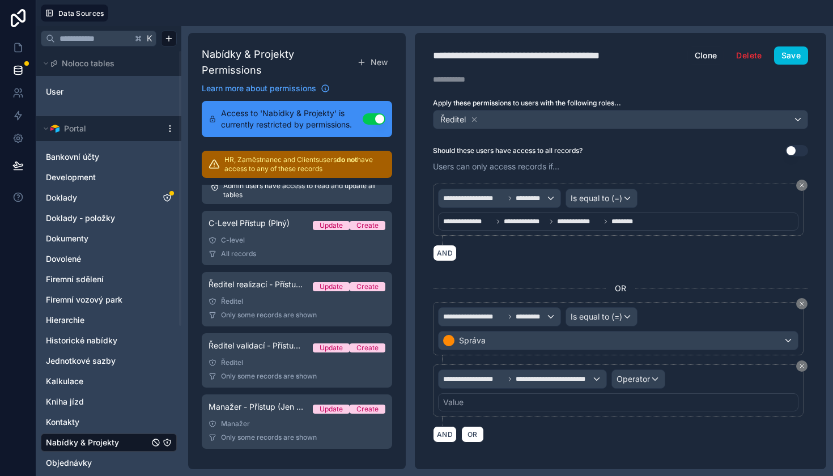
click at [620, 385] on div "Operator" at bounding box center [638, 379] width 53 height 18
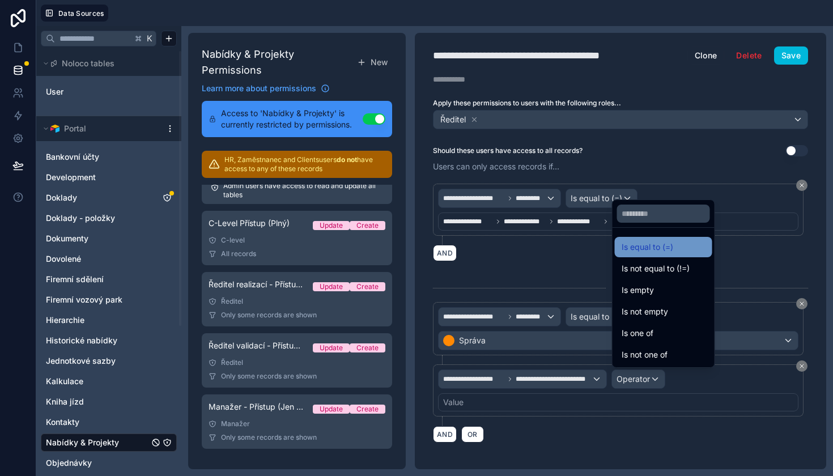
click at [670, 253] on span "Is equal to (=)" at bounding box center [648, 247] width 52 height 14
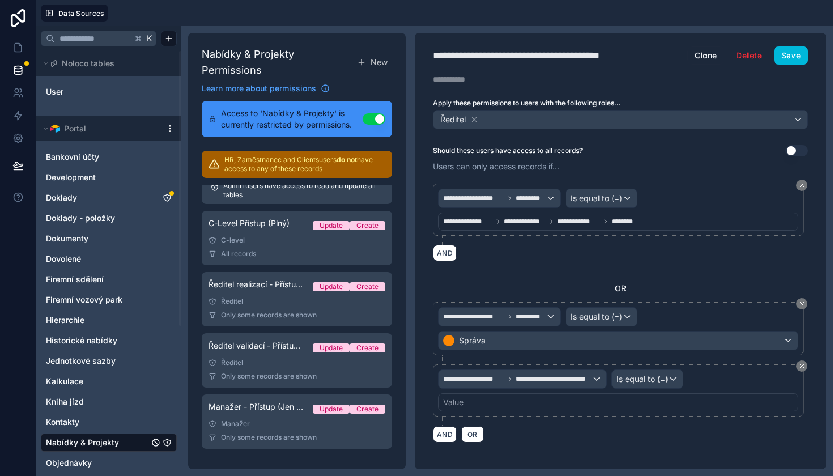
click at [478, 408] on div "Value" at bounding box center [618, 402] width 360 height 18
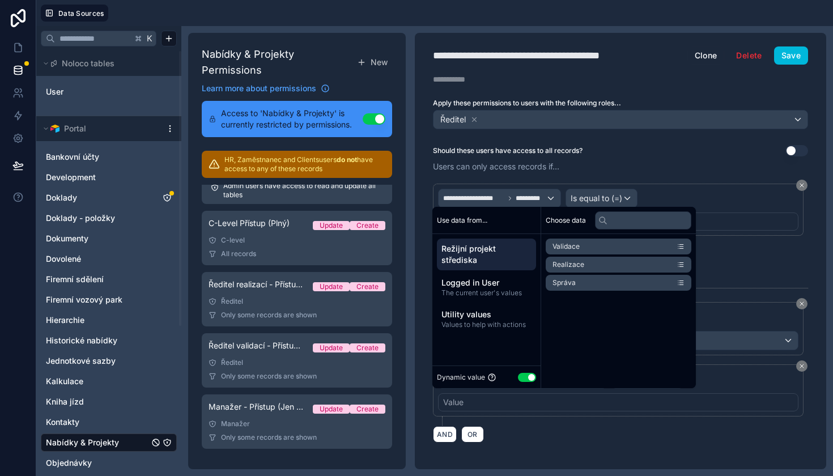
click at [518, 376] on button "Use setting" at bounding box center [527, 377] width 18 height 9
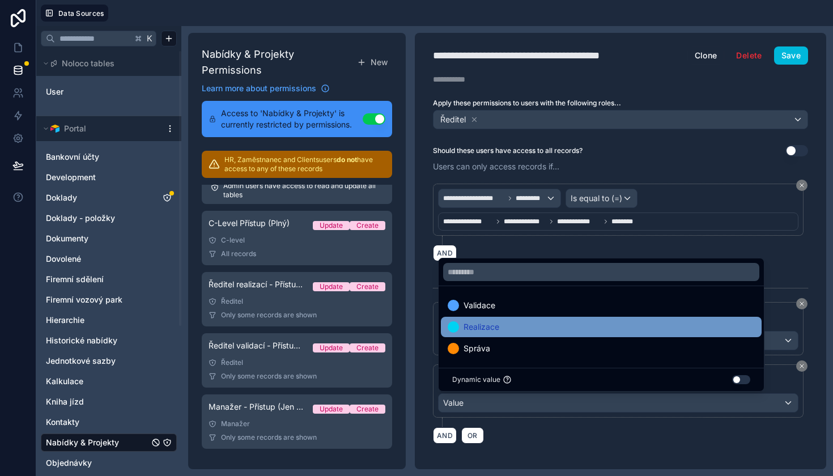
click at [483, 331] on span "Realizace" at bounding box center [481, 327] width 36 height 14
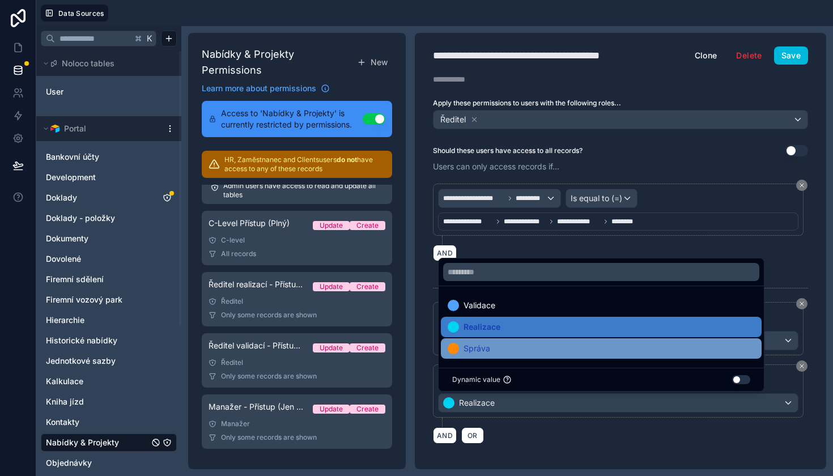
click at [480, 350] on span "Správa" at bounding box center [476, 349] width 27 height 14
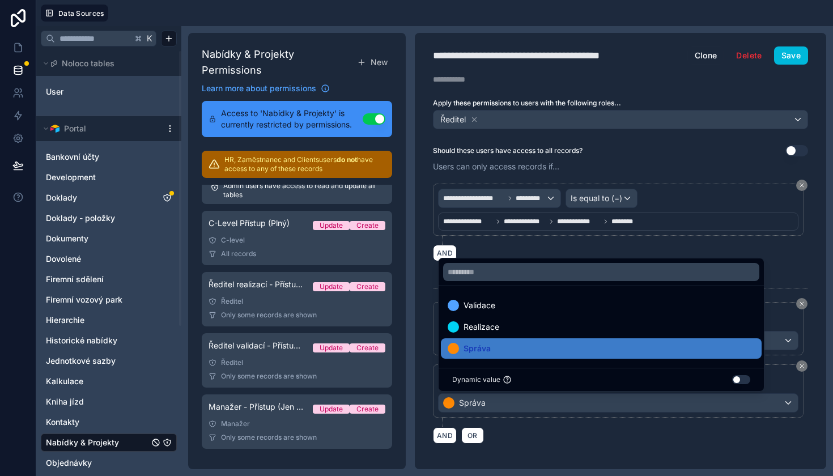
click at [531, 432] on div "AND OR" at bounding box center [620, 435] width 375 height 17
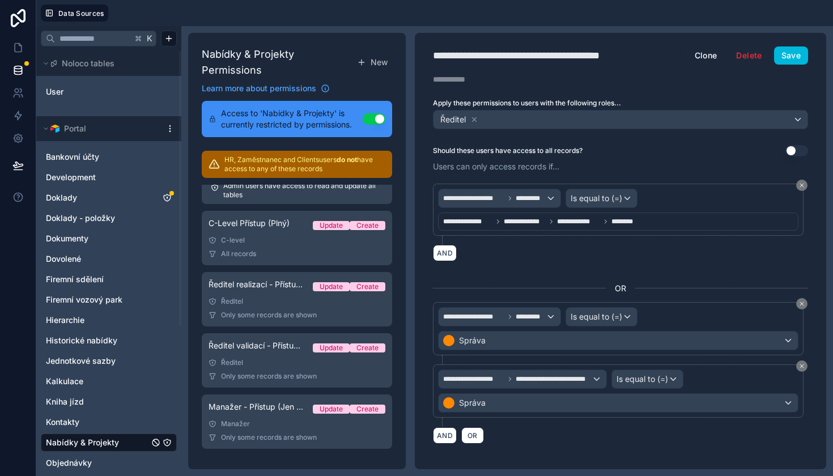
click at [633, 390] on div "**********" at bounding box center [618, 390] width 360 height 43
click at [642, 376] on span "Is equal to (=)" at bounding box center [642, 378] width 52 height 11
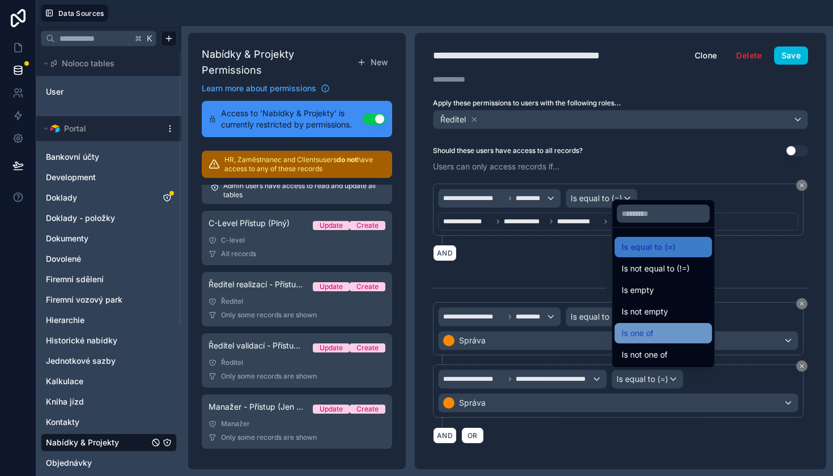
click at [653, 341] on div "Is one of" at bounding box center [663, 333] width 97 height 20
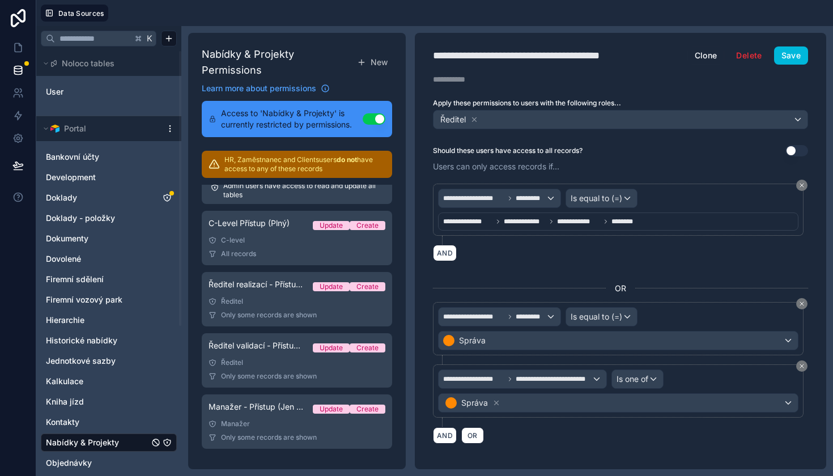
click at [554, 402] on div "Správa" at bounding box center [618, 403] width 359 height 18
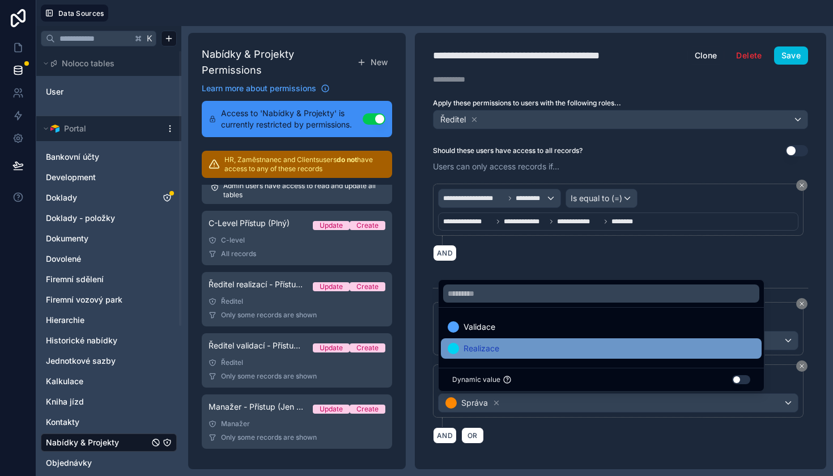
click at [520, 346] on div "Realizace" at bounding box center [601, 349] width 307 height 14
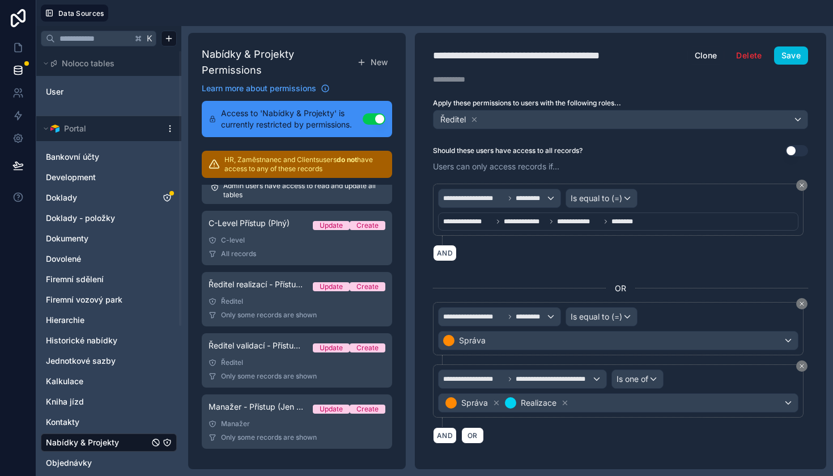
click at [798, 49] on button "Save" at bounding box center [791, 55] width 34 height 18
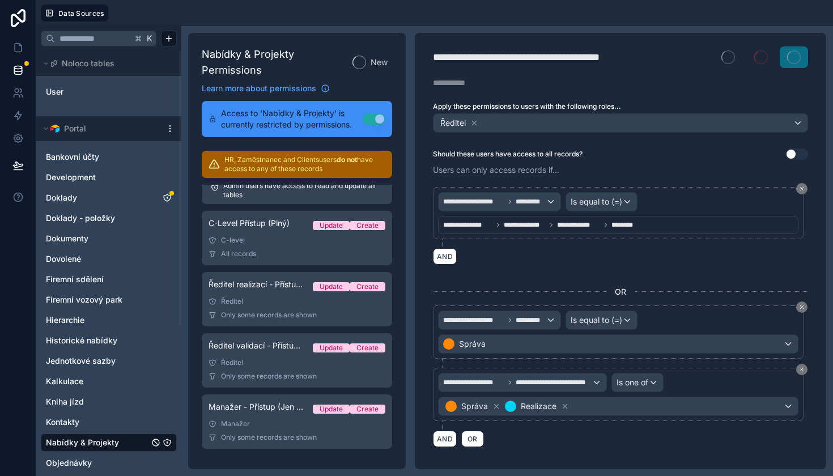
click at [793, 61] on span at bounding box center [794, 57] width 28 height 22
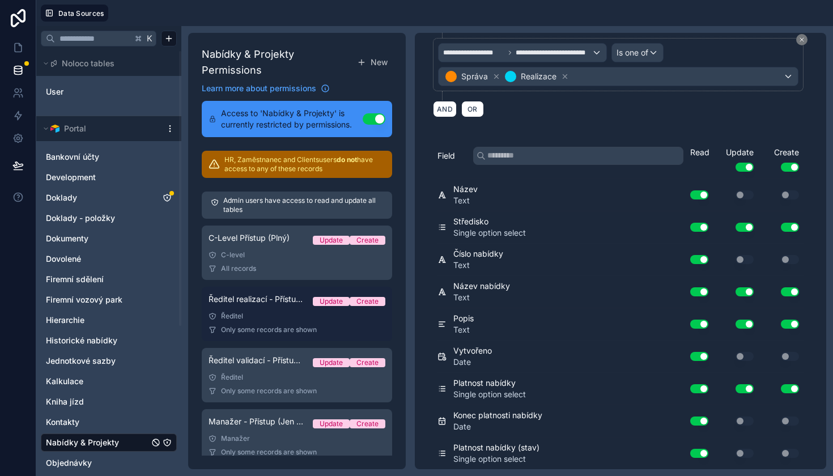
click at [300, 308] on div "Ředitel realizací - Přístup (Plný/Oddělení) Update Create" at bounding box center [296, 301] width 177 height 16
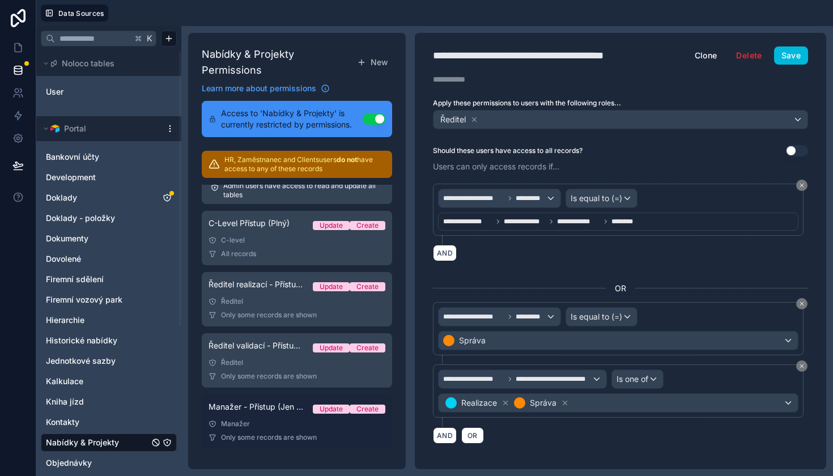
scroll to position [15, 0]
click at [280, 429] on link "Manažer - Přístup (Jen na uživatelem vytvořené) Update Create Manažer Only some…" at bounding box center [297, 421] width 190 height 54
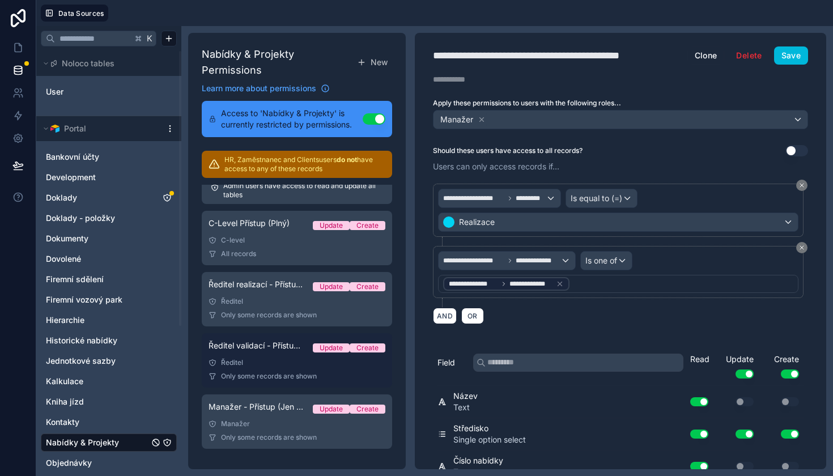
click at [278, 363] on div "Ředitel" at bounding box center [296, 362] width 177 height 9
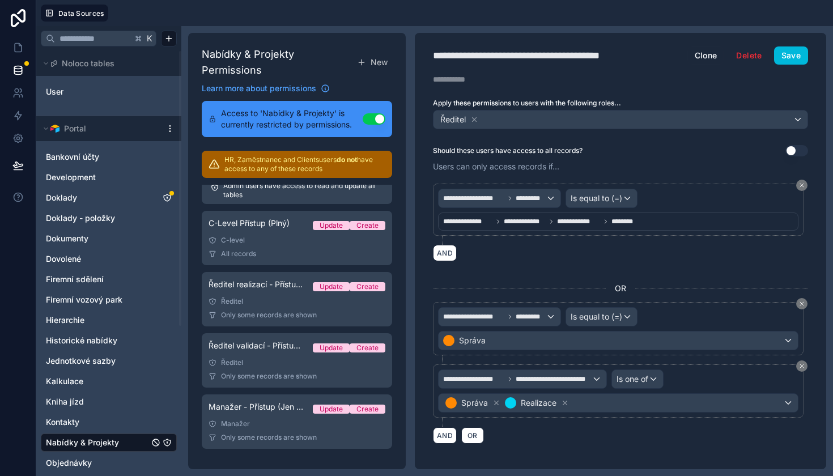
click at [562, 406] on div "Realizace" at bounding box center [537, 403] width 66 height 14
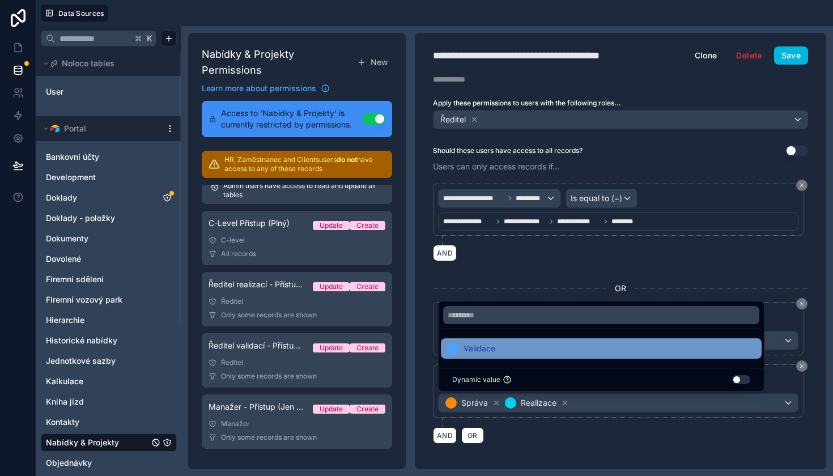
click at [526, 356] on div "Validace" at bounding box center [601, 348] width 321 height 20
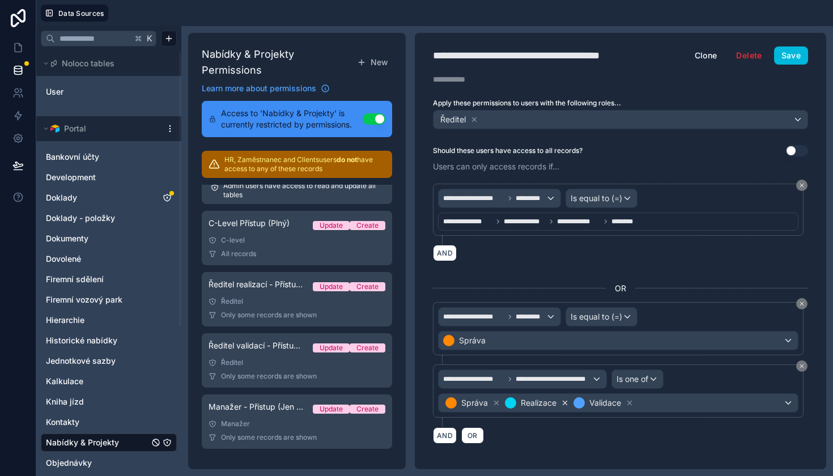
click at [564, 403] on icon at bounding box center [565, 403] width 4 height 4
click at [798, 52] on button "Save" at bounding box center [791, 55] width 34 height 18
click at [15, 46] on icon at bounding box center [18, 48] width 7 height 8
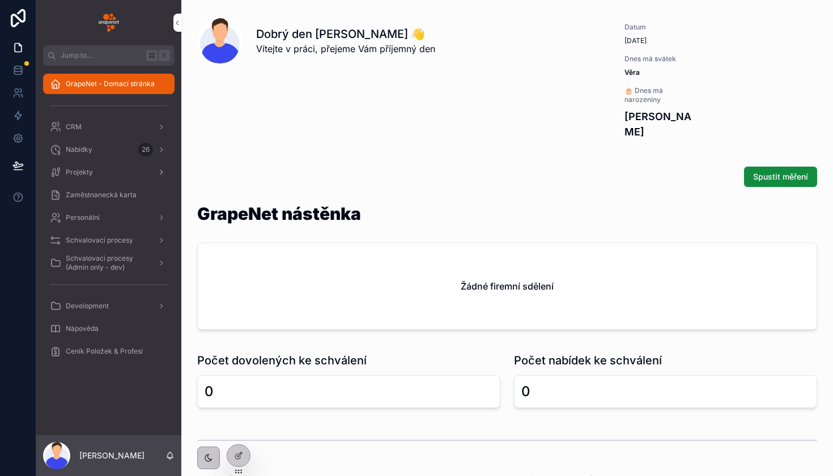
click at [113, 168] on div "Projekty" at bounding box center [109, 172] width 118 height 18
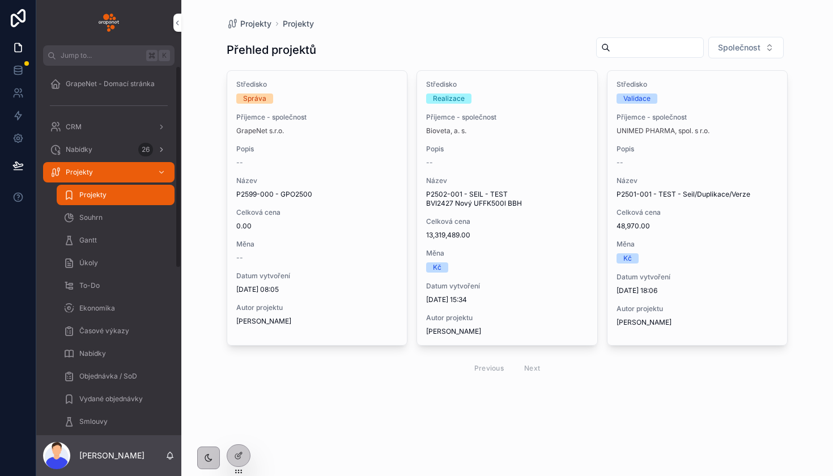
click at [113, 144] on div "Nabídky 26" at bounding box center [109, 150] width 118 height 18
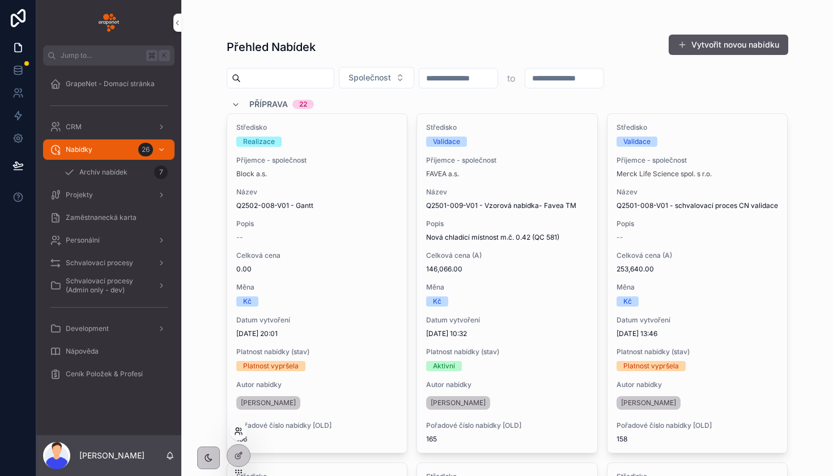
click at [240, 433] on icon at bounding box center [238, 431] width 9 height 9
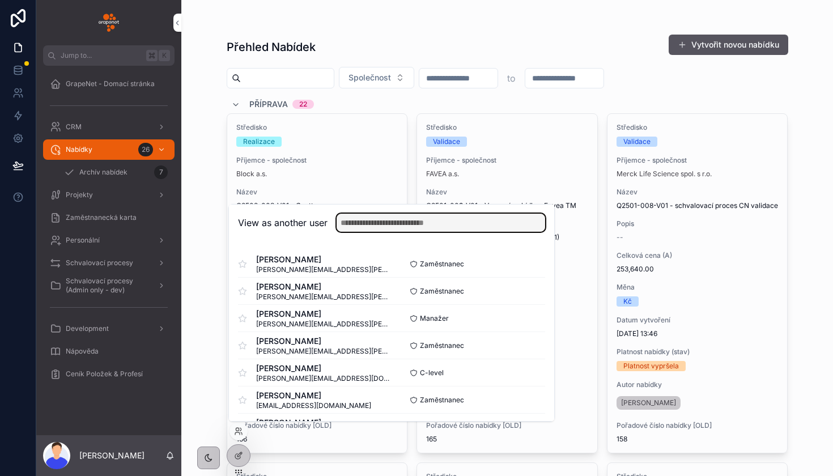
click at [404, 230] on input "text" at bounding box center [441, 223] width 208 height 18
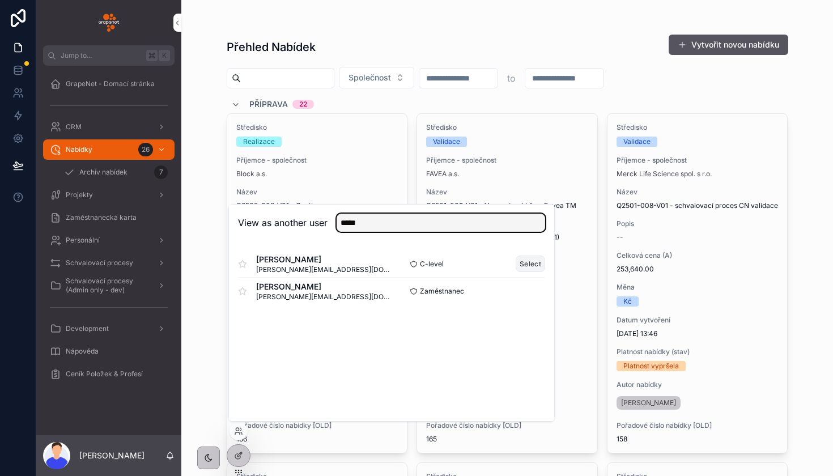
type input "*****"
click at [539, 267] on button "Select" at bounding box center [530, 264] width 29 height 16
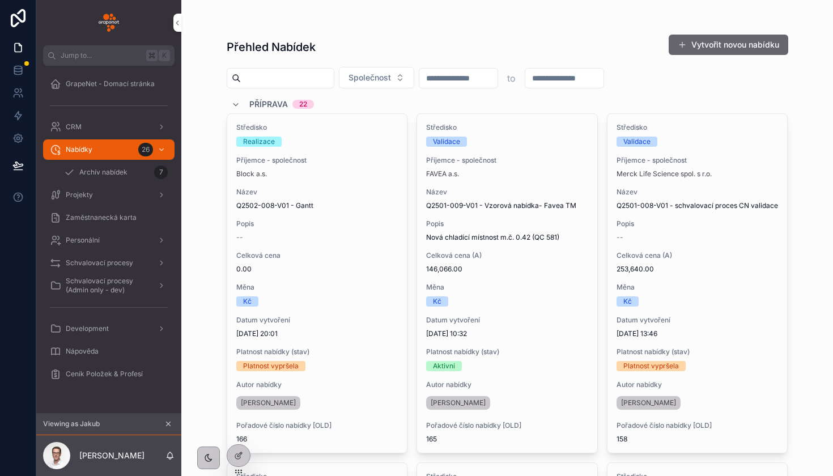
click at [729, 44] on button "Vytvořit novou nabídku" at bounding box center [729, 45] width 120 height 20
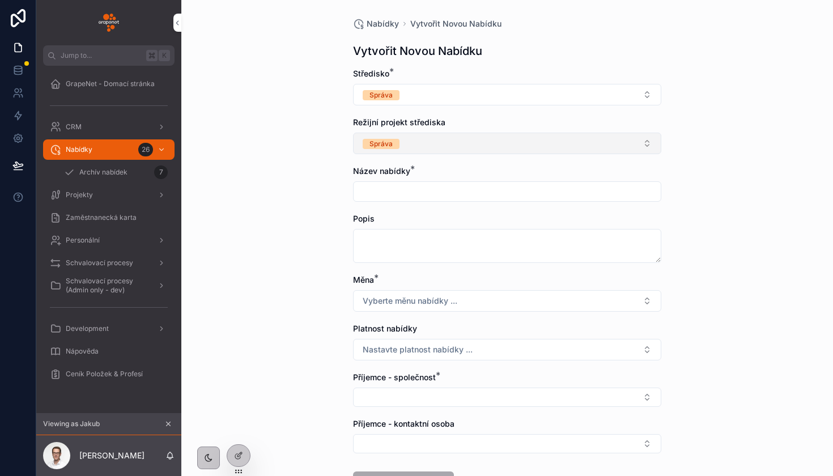
click at [447, 147] on button "Správa" at bounding box center [507, 144] width 308 height 22
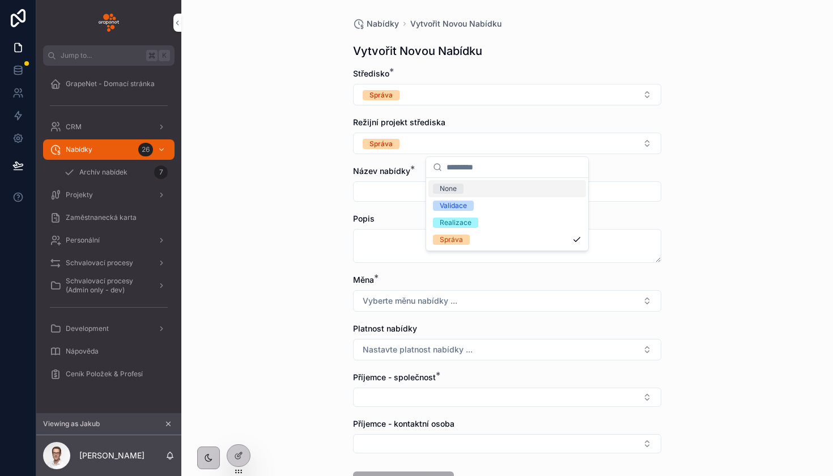
click at [488, 130] on div "Režijní projekt střediska Správa" at bounding box center [507, 135] width 308 height 37
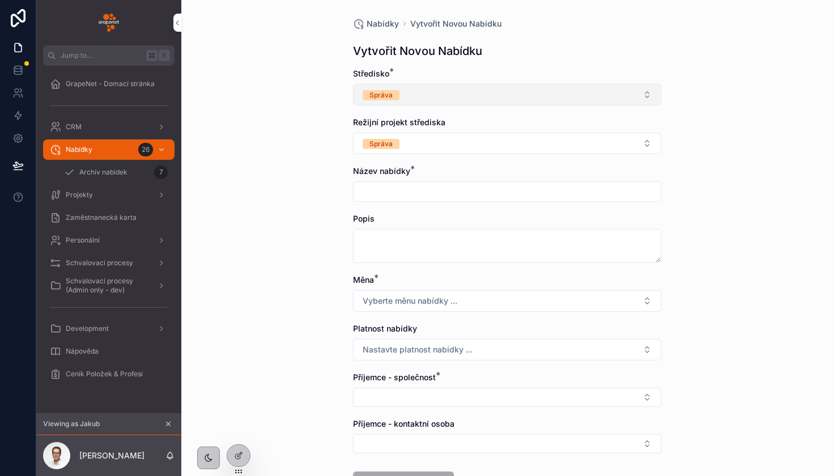
click at [455, 90] on button "Správa" at bounding box center [507, 95] width 308 height 22
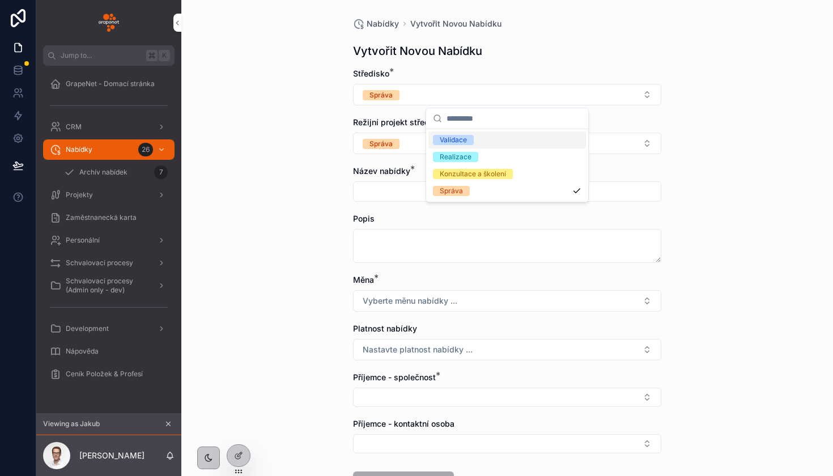
click at [521, 77] on div "Středisko *" at bounding box center [507, 73] width 308 height 11
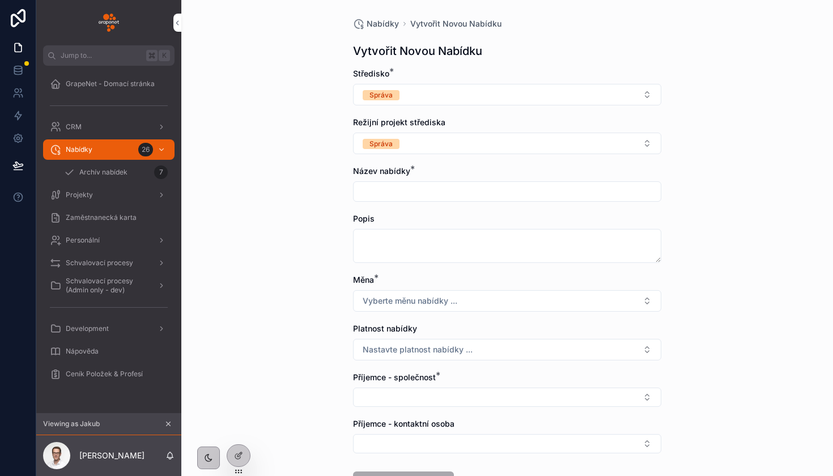
click at [391, 186] on input "scrollable content" at bounding box center [507, 192] width 307 height 16
type input "*"
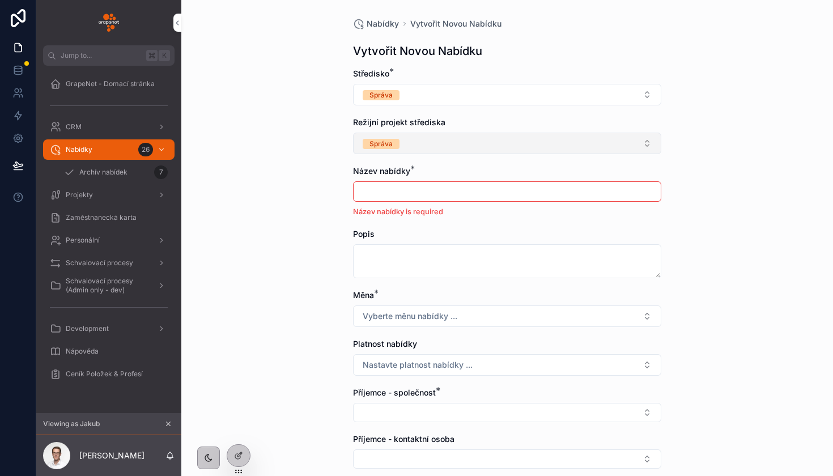
click at [475, 150] on button "Správa" at bounding box center [507, 144] width 308 height 22
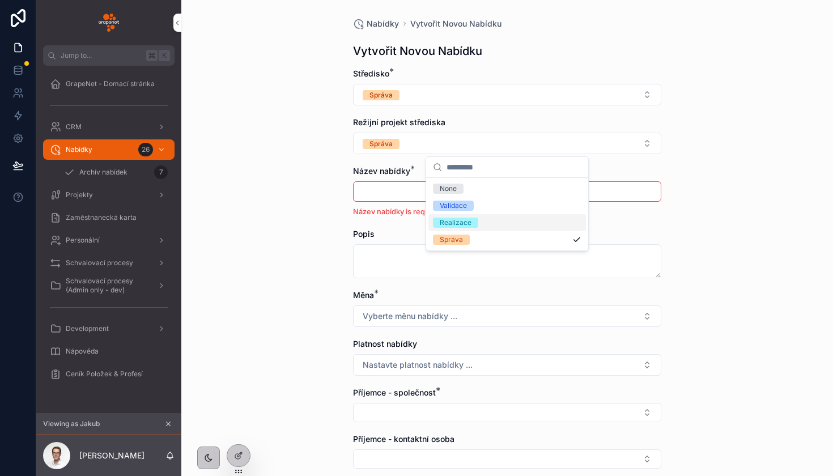
click at [455, 215] on div "Realizace" at bounding box center [507, 222] width 158 height 17
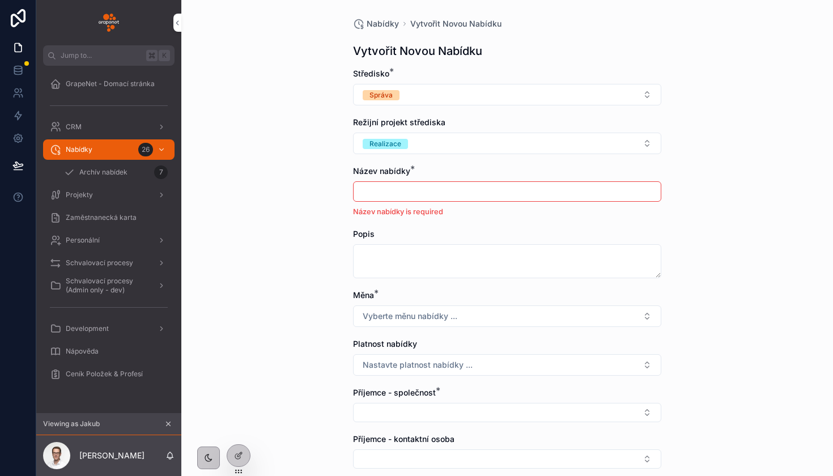
click at [420, 190] on input "scrollable content" at bounding box center [507, 192] width 307 height 16
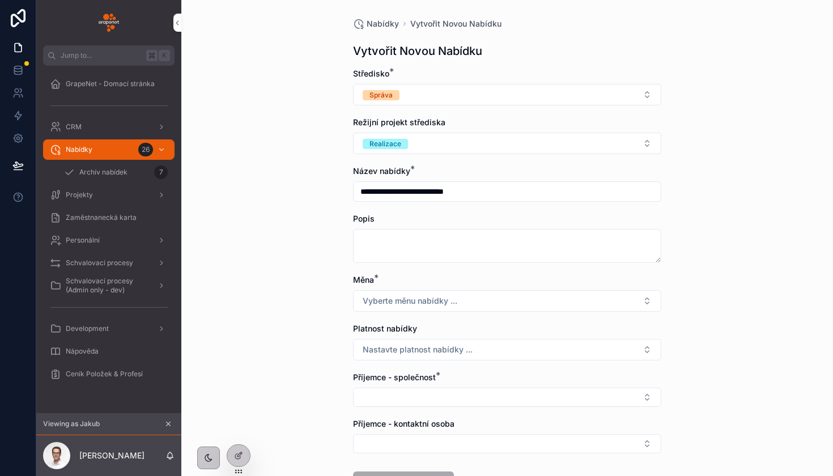
type input "**********"
click at [401, 241] on textarea "scrollable content" at bounding box center [507, 246] width 308 height 34
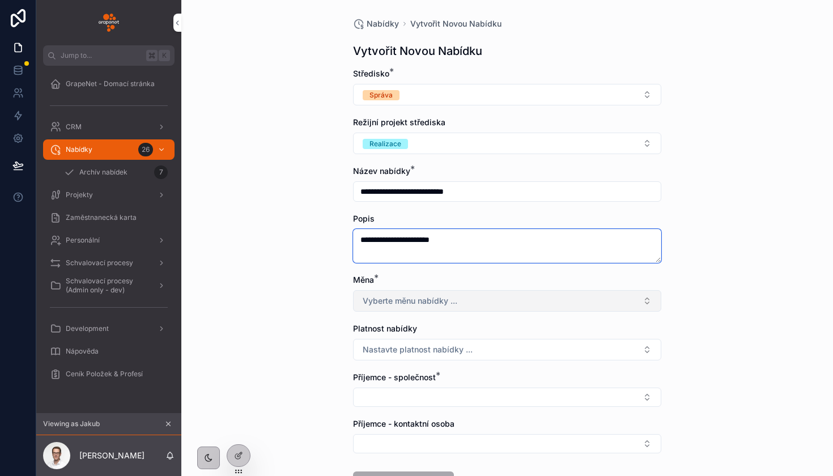
type textarea "**********"
click at [389, 305] on span "Vyberte měnu nabídky ..." at bounding box center [410, 300] width 95 height 11
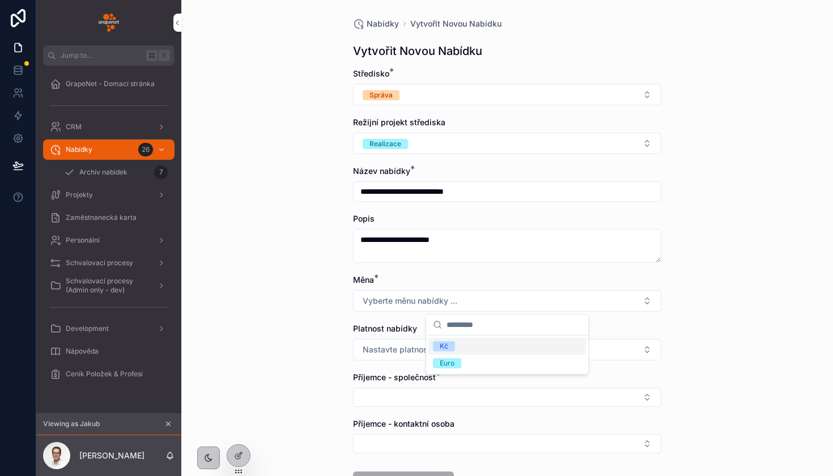
click at [448, 346] on div "Kč" at bounding box center [444, 346] width 8 height 10
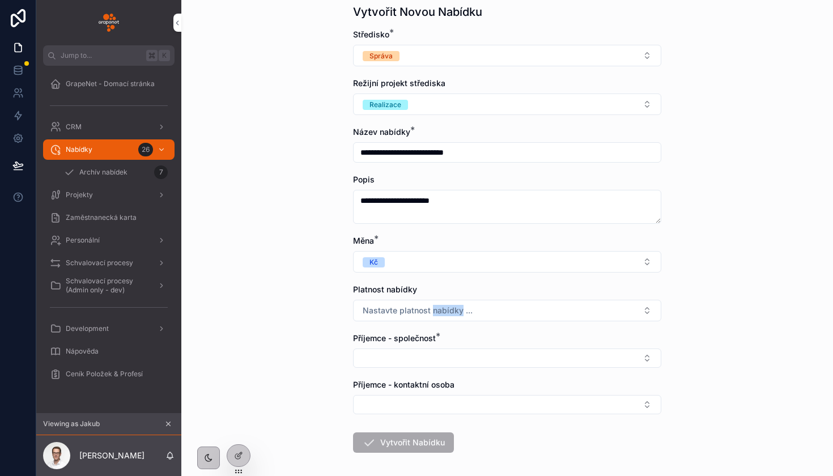
scroll to position [63, 0]
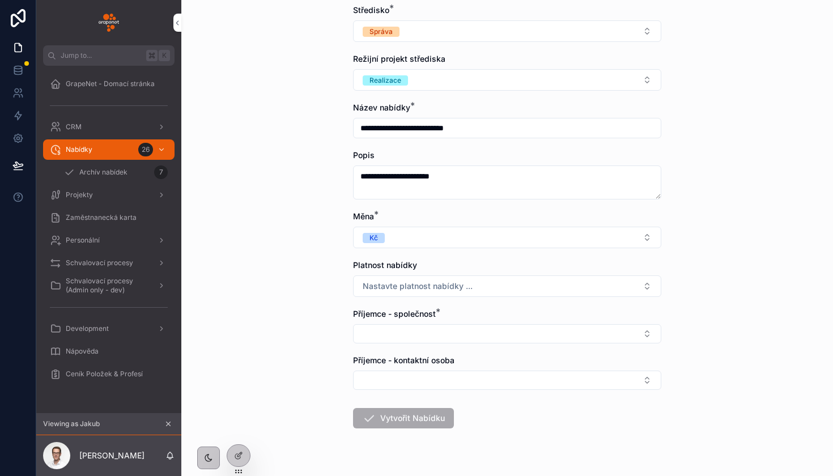
click at [415, 344] on form "**********" at bounding box center [507, 253] width 308 height 496
click at [422, 338] on button "Select Button" at bounding box center [507, 333] width 308 height 19
type input "***"
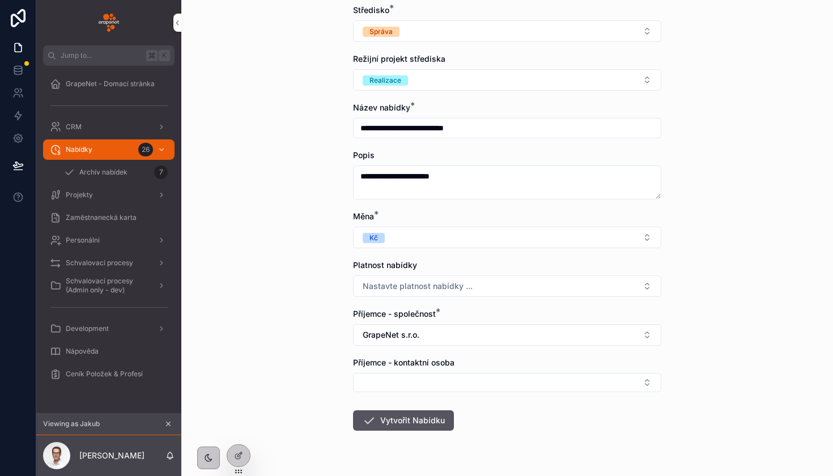
click at [308, 383] on div "**********" at bounding box center [507, 175] width 652 height 476
click at [368, 418] on icon "scrollable content" at bounding box center [369, 421] width 14 height 14
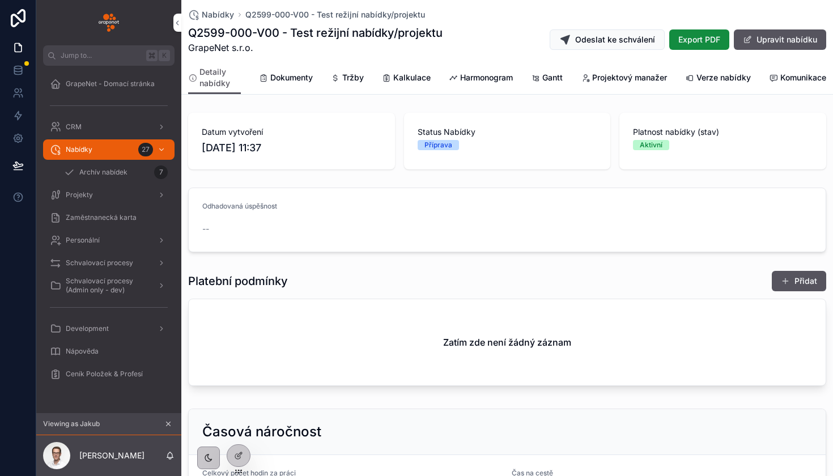
click at [346, 84] on link "Tržby" at bounding box center [347, 78] width 33 height 23
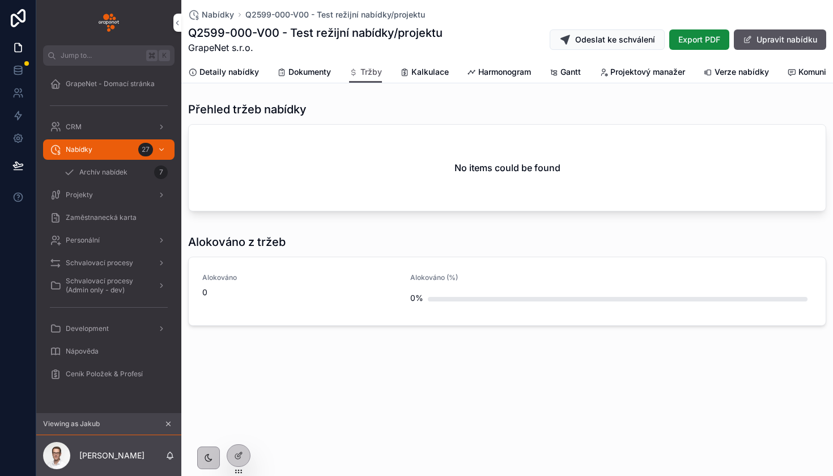
click at [406, 75] on icon "scrollable content" at bounding box center [404, 72] width 9 height 9
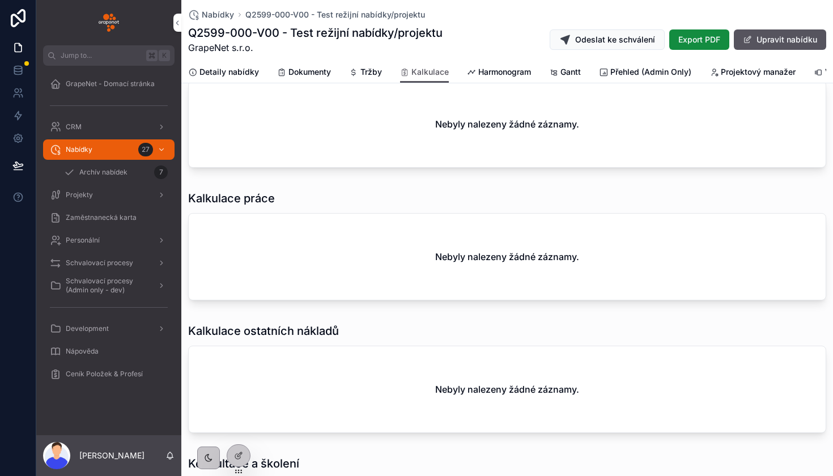
scroll to position [111, 0]
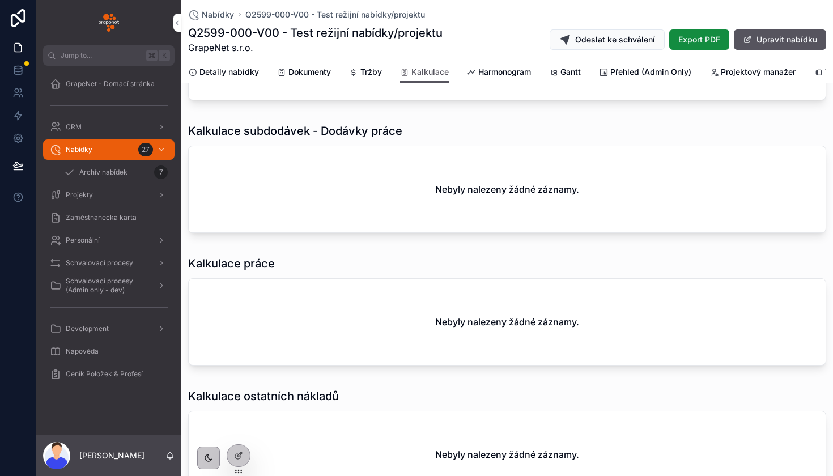
click at [363, 75] on span "Tržby" at bounding box center [371, 71] width 22 height 11
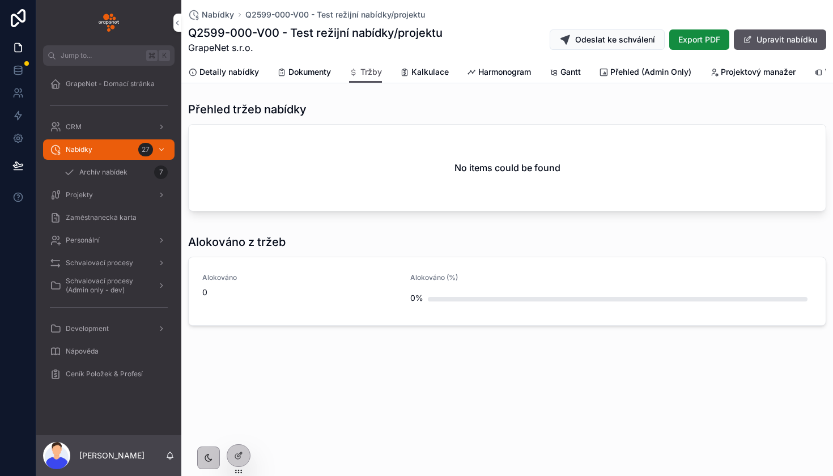
click at [216, 74] on span "Detaily nabídky" at bounding box center [228, 71] width 59 height 11
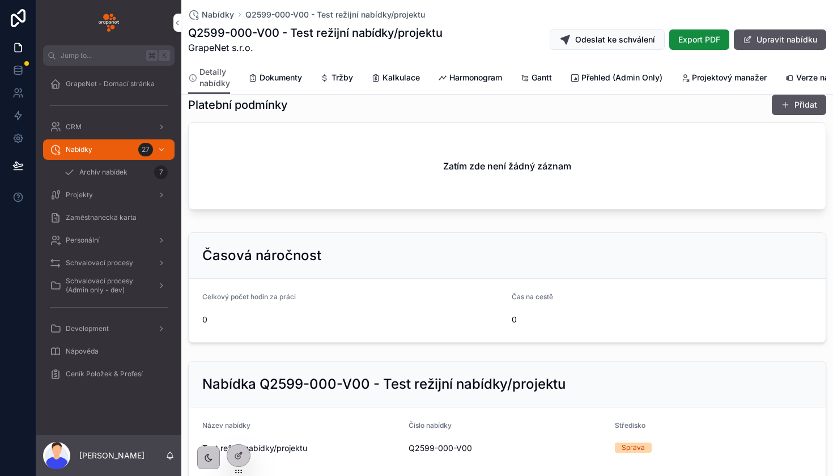
scroll to position [46, 0]
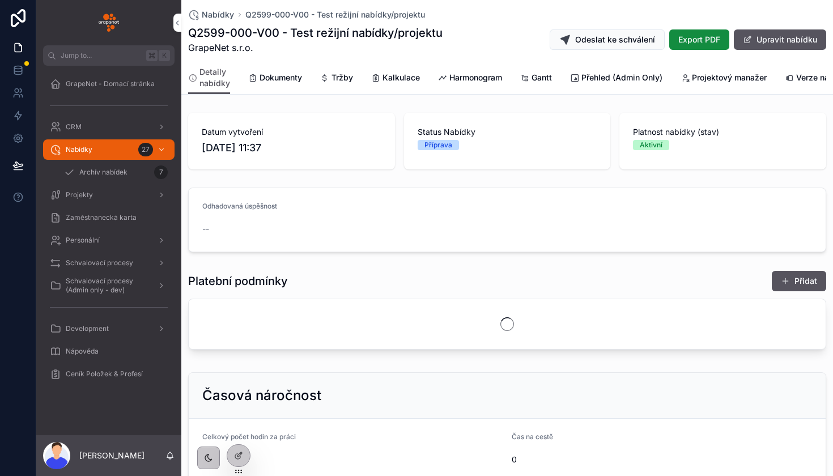
click at [258, 76] on div "Dokumenty" at bounding box center [275, 77] width 54 height 11
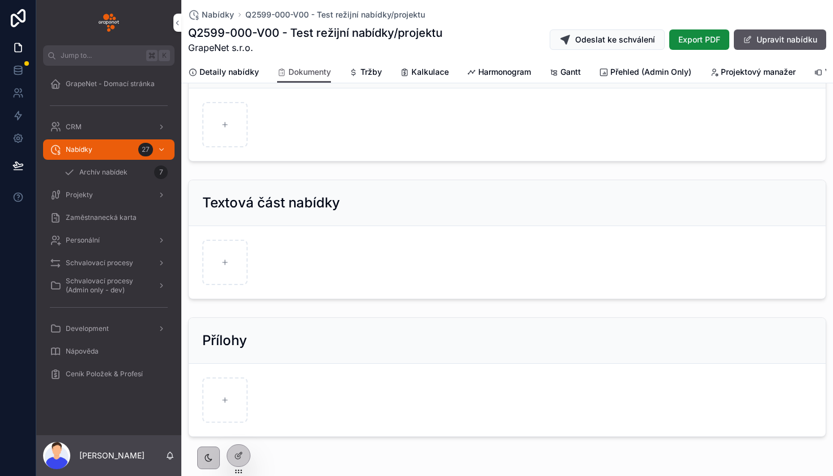
scroll to position [69, 0]
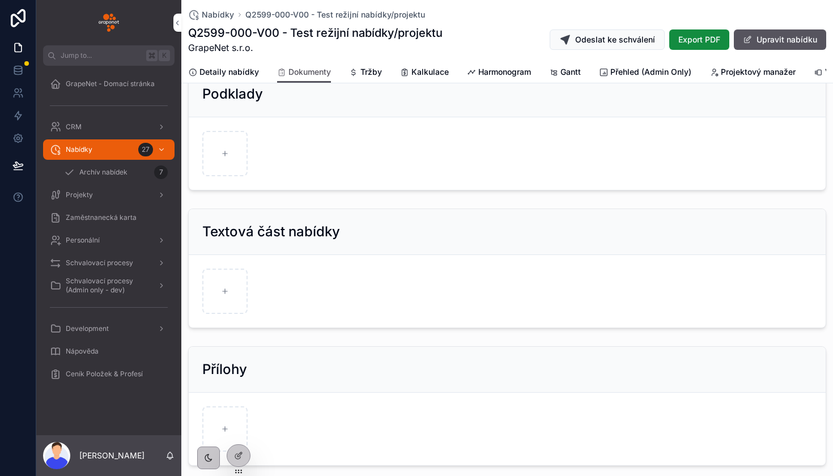
click at [371, 76] on span "Tržby" at bounding box center [371, 71] width 22 height 11
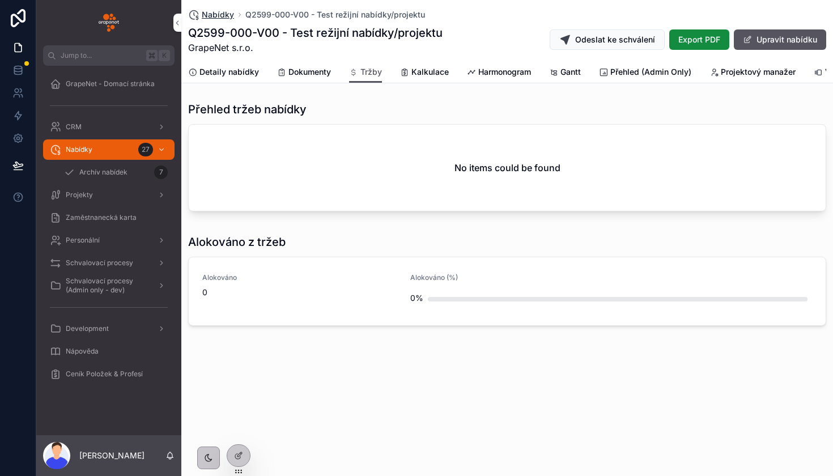
click at [223, 16] on span "Nabídky" at bounding box center [218, 14] width 32 height 11
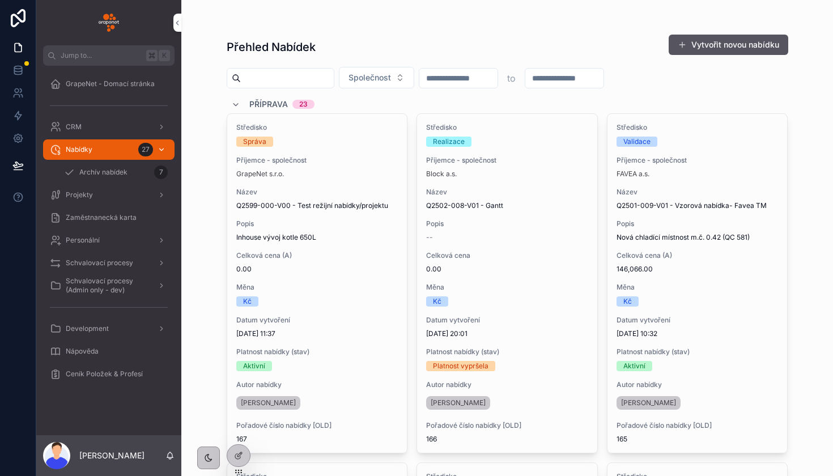
click at [96, 146] on div "Nabídky 27" at bounding box center [109, 150] width 118 height 18
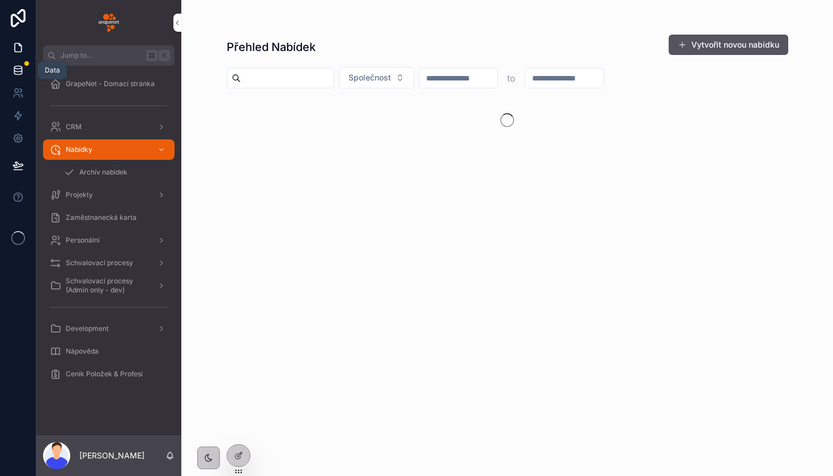
click at [15, 69] on icon at bounding box center [17, 70] width 11 height 11
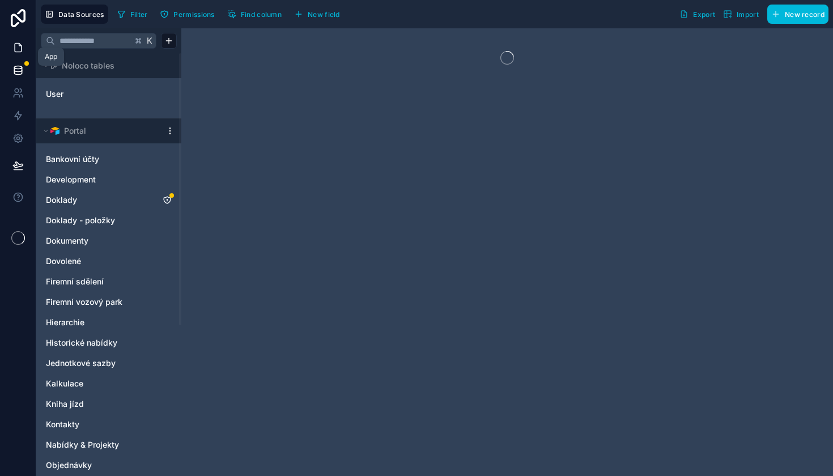
click at [12, 41] on link at bounding box center [18, 47] width 36 height 23
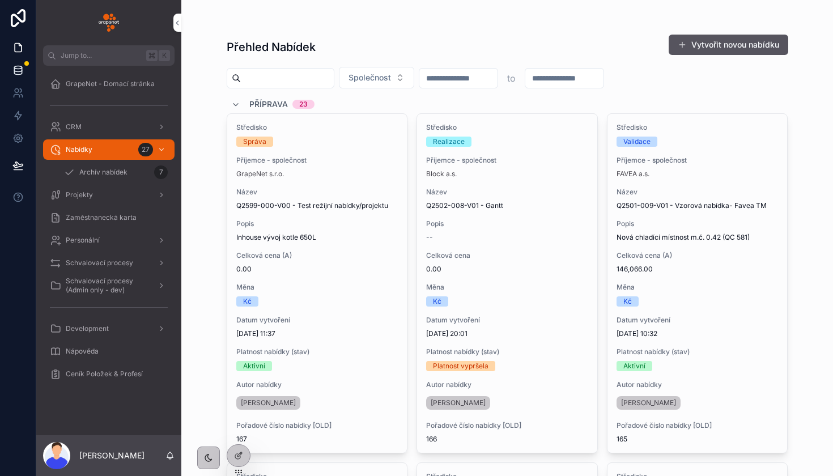
drag, startPoint x: 150, startPoint y: 30, endPoint x: 23, endPoint y: 69, distance: 132.3
click at [23, 69] on icon at bounding box center [17, 70] width 11 height 11
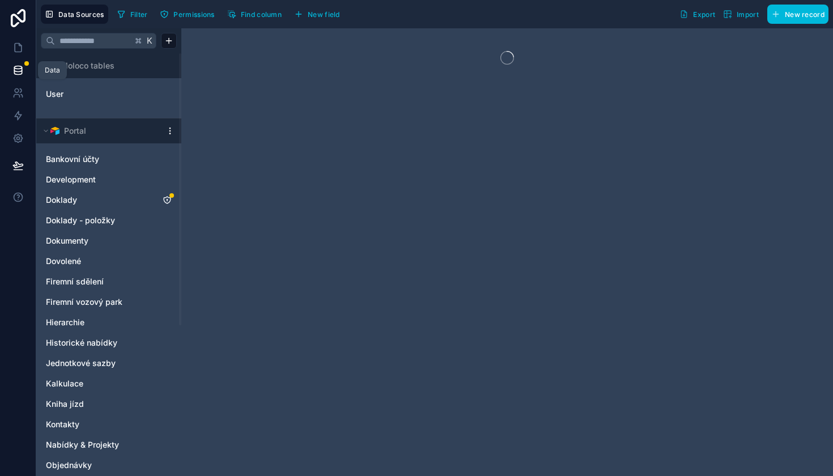
click at [12, 74] on icon at bounding box center [17, 70] width 11 height 11
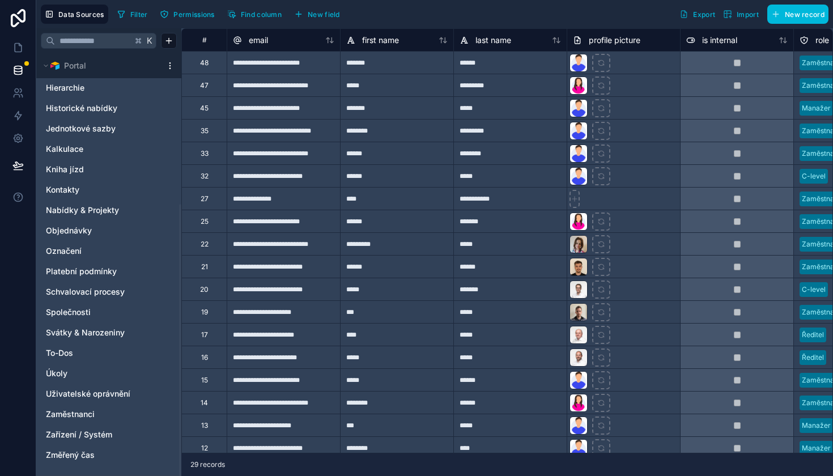
scroll to position [224, 0]
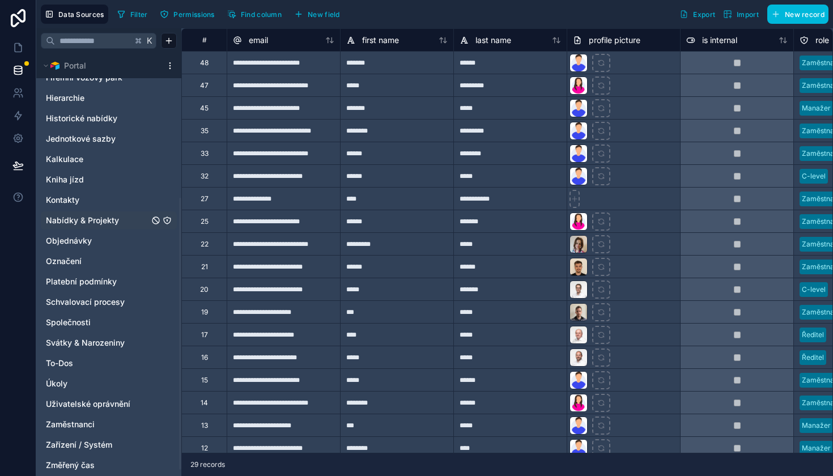
click at [103, 220] on span "Nabídky & Projekty" at bounding box center [82, 220] width 73 height 11
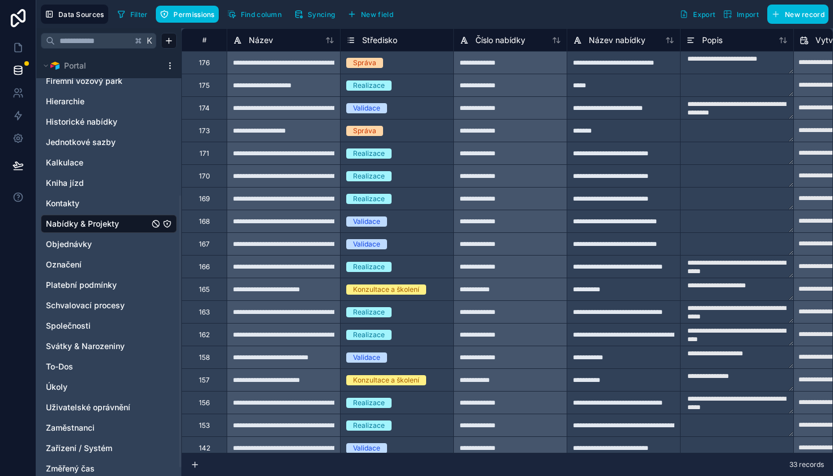
click at [329, 17] on span "Syncing" at bounding box center [321, 14] width 27 height 8
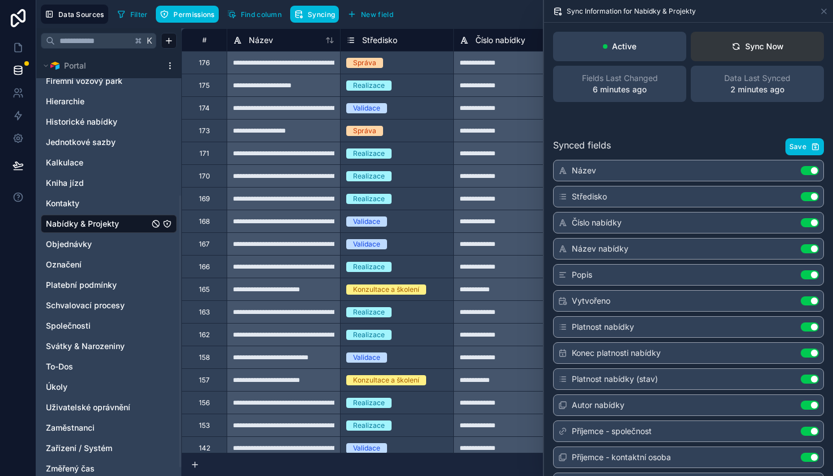
click at [747, 53] on button "Sync Now" at bounding box center [757, 46] width 133 height 29
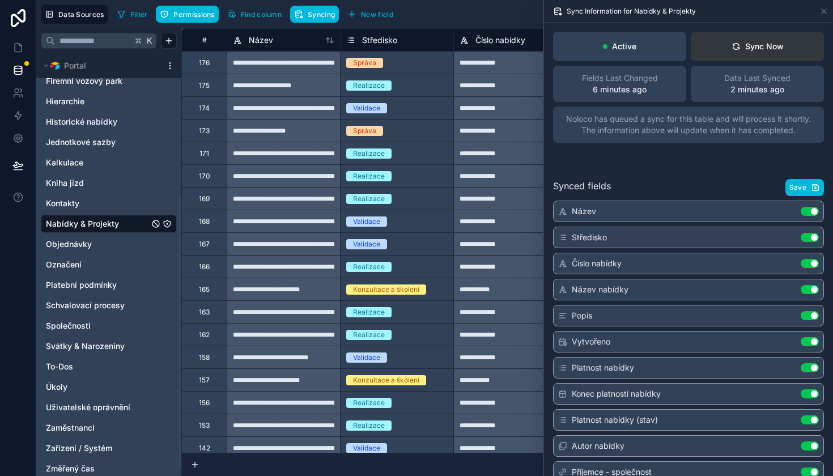
click at [742, 54] on button "Sync Now" at bounding box center [757, 46] width 133 height 29
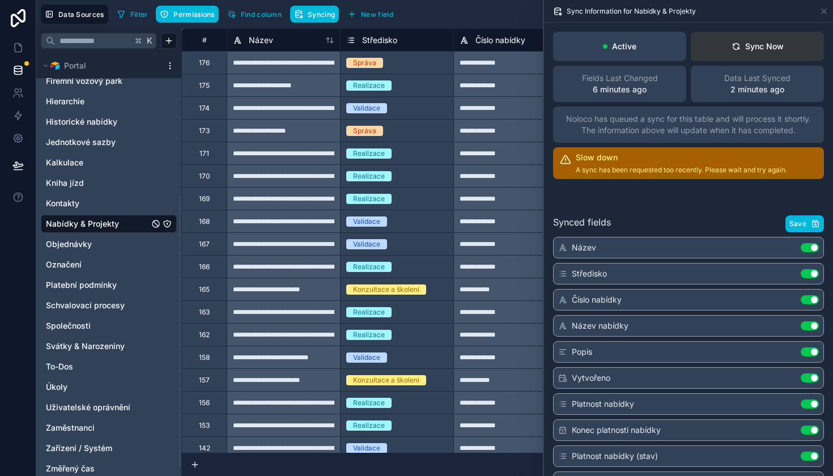
click at [762, 39] on button "Sync Now" at bounding box center [757, 46] width 133 height 29
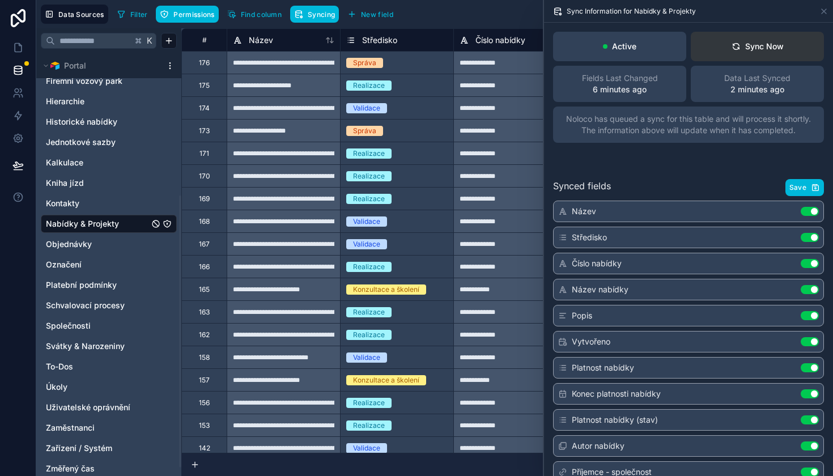
click at [772, 49] on div "Sync Now" at bounding box center [757, 46] width 52 height 11
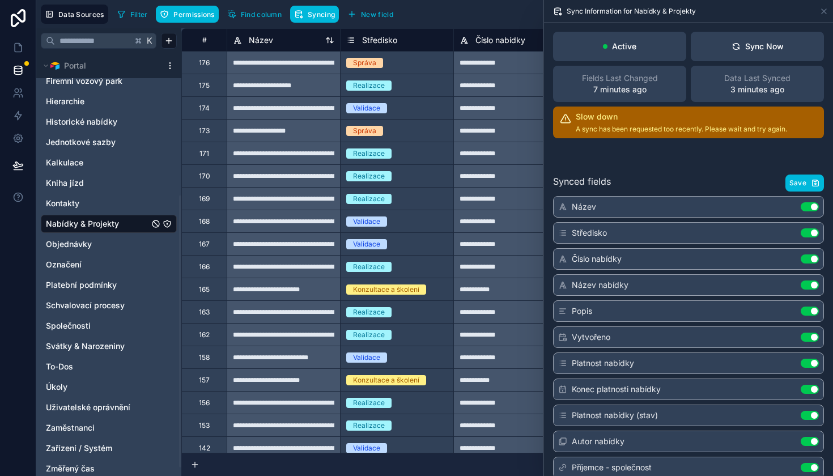
click at [295, 39] on div "Název" at bounding box center [283, 40] width 101 height 14
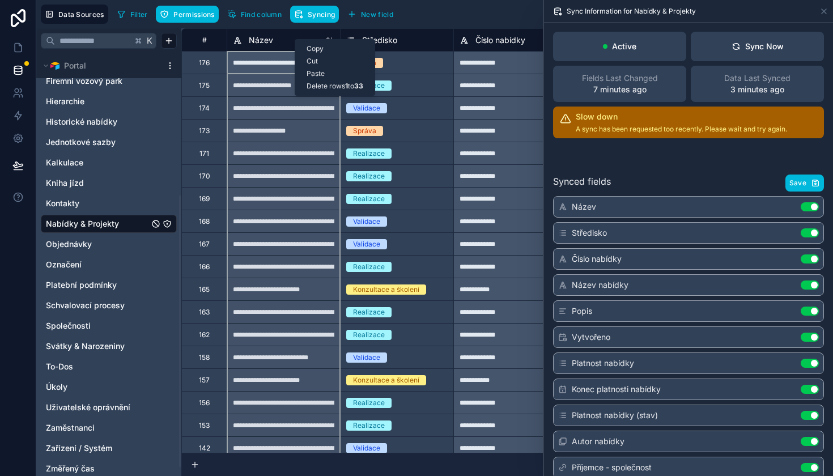
click at [770, 66] on div "Data Last Synced 3 minutes ago" at bounding box center [757, 84] width 133 height 36
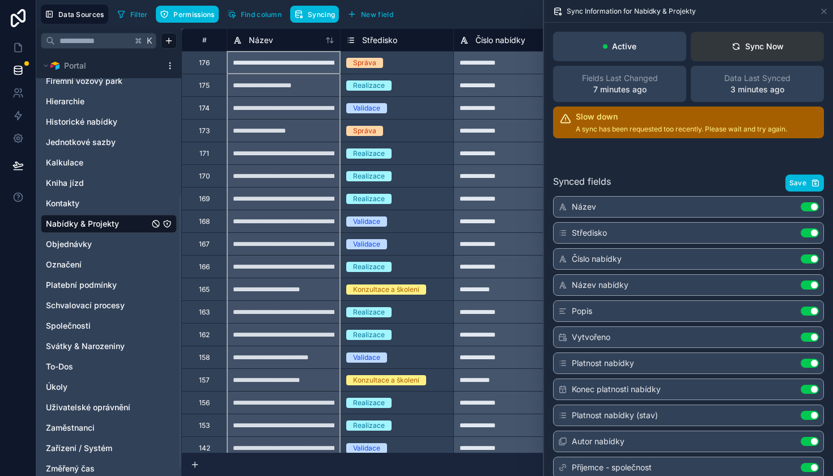
click at [757, 53] on button "Sync Now" at bounding box center [757, 46] width 133 height 29
click at [734, 44] on icon at bounding box center [736, 45] width 6 height 3
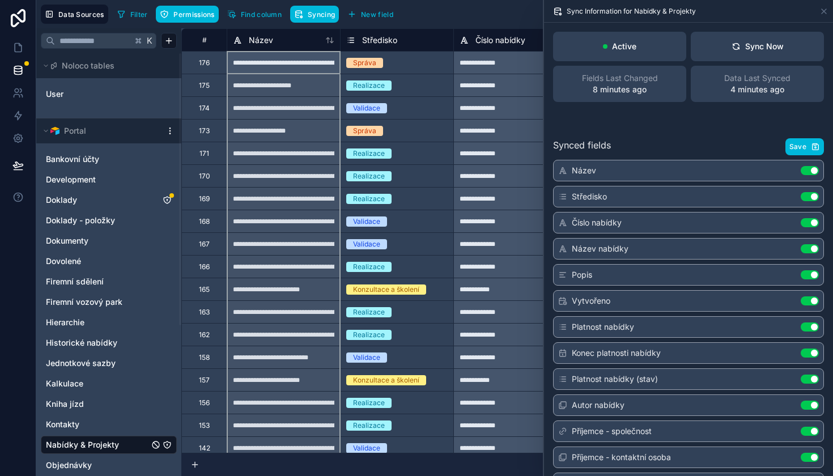
click at [261, 63] on div "**********" at bounding box center [283, 62] width 113 height 23
click at [287, 63] on div "**********" at bounding box center [283, 62] width 113 height 23
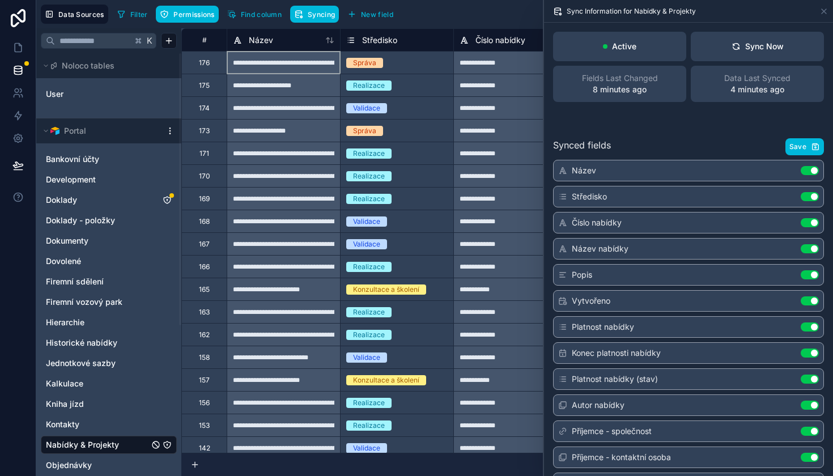
click at [280, 69] on div "**********" at bounding box center [283, 62] width 113 height 23
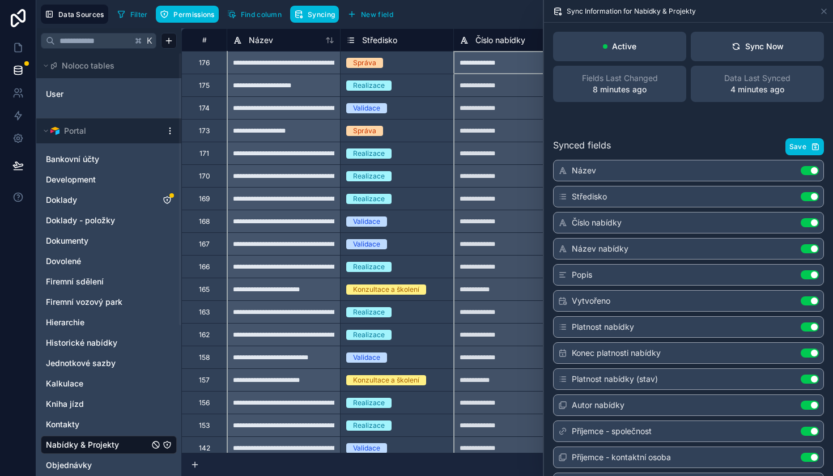
click at [491, 35] on span "Číslo nabídky" at bounding box center [500, 40] width 50 height 11
click at [501, 56] on div "**********" at bounding box center [509, 62] width 113 height 23
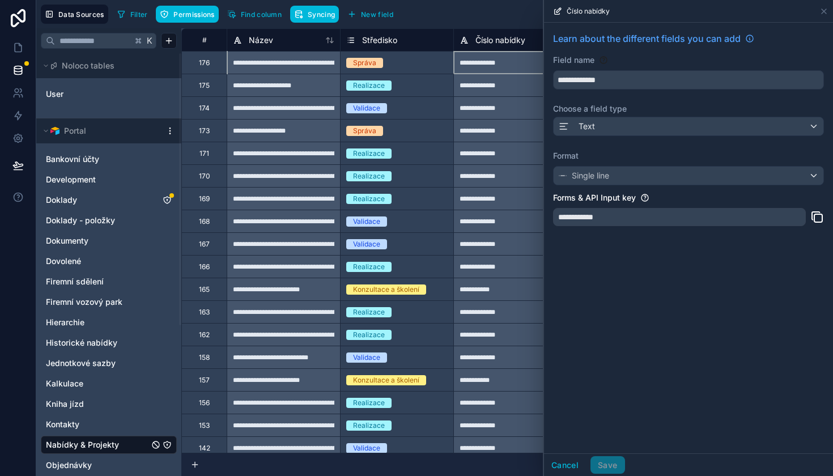
click at [501, 56] on div "**********" at bounding box center [509, 62] width 113 height 23
click at [495, 62] on div "**********" at bounding box center [509, 62] width 113 height 23
click at [280, 72] on div "**********" at bounding box center [283, 62] width 113 height 23
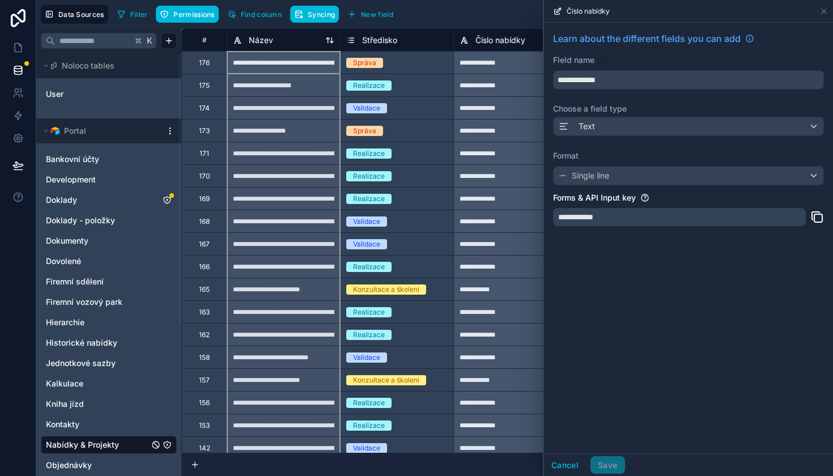
click at [289, 44] on div "Název" at bounding box center [283, 40] width 101 height 14
click at [821, 15] on icon at bounding box center [823, 11] width 9 height 9
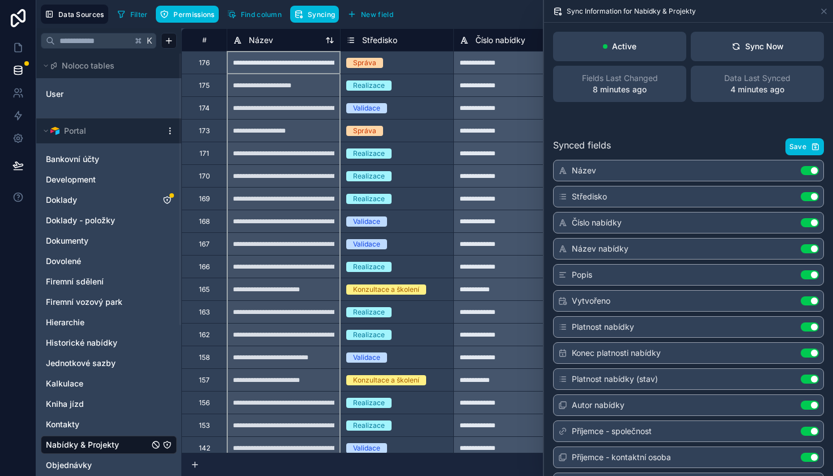
click at [288, 42] on div "Název" at bounding box center [283, 40] width 101 height 14
click at [763, 51] on div "Sync Now" at bounding box center [757, 46] width 52 height 11
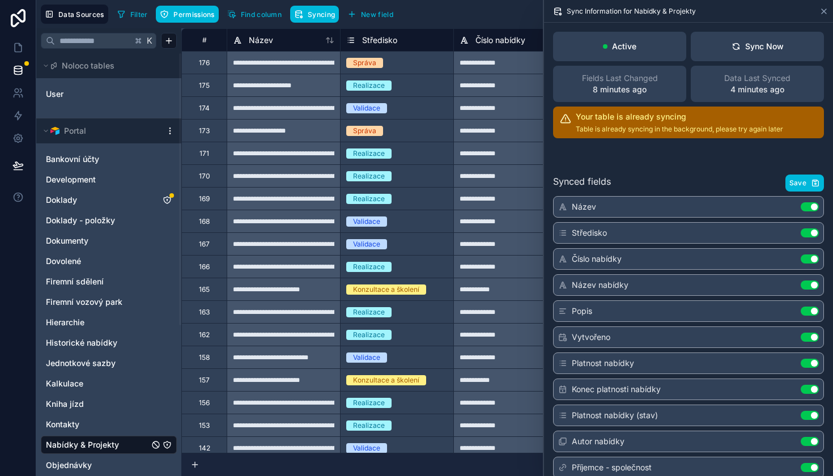
click at [824, 15] on icon at bounding box center [823, 11] width 9 height 9
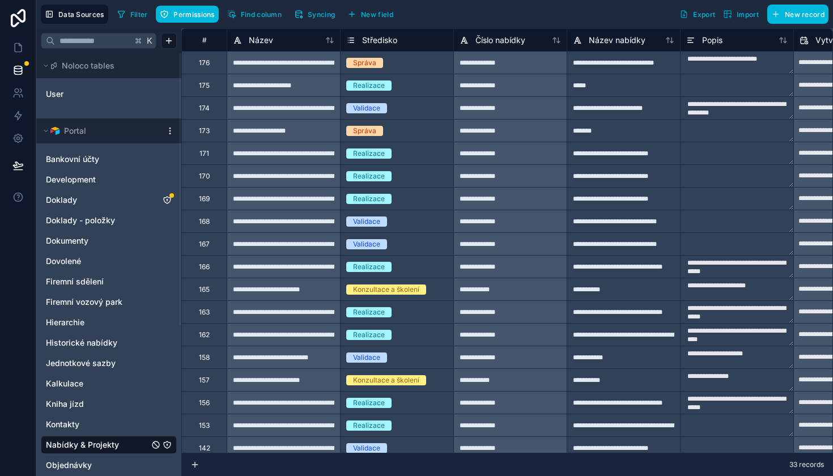
click at [317, 16] on span "Syncing" at bounding box center [321, 14] width 27 height 8
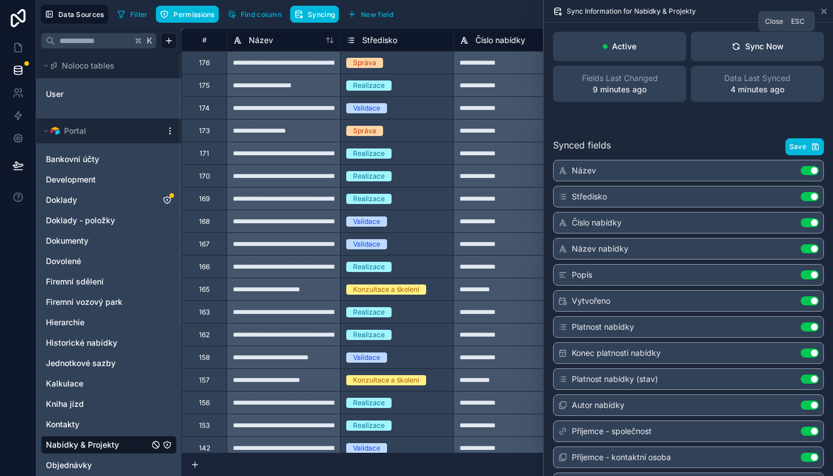
click at [824, 12] on icon at bounding box center [823, 11] width 9 height 9
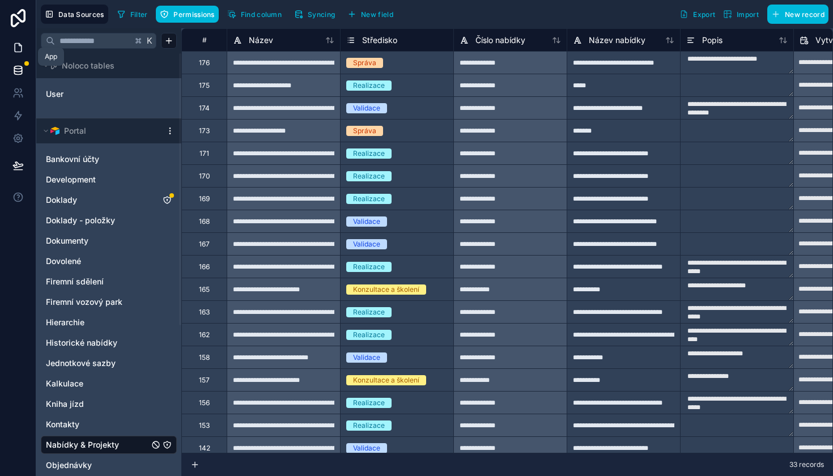
click at [13, 50] on icon at bounding box center [17, 47] width 11 height 11
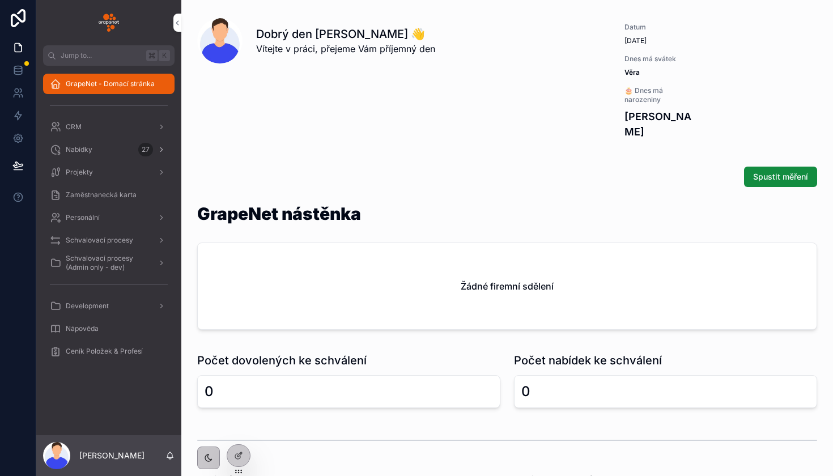
click at [105, 147] on div "Nabídky 27" at bounding box center [109, 150] width 118 height 18
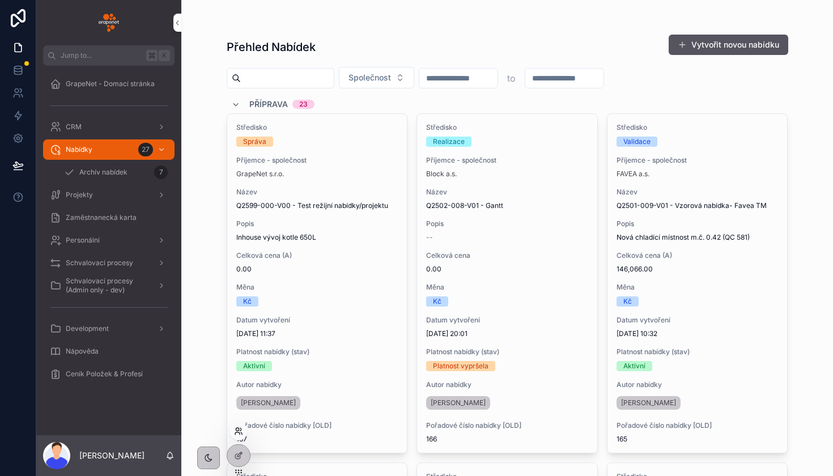
click at [239, 433] on icon at bounding box center [238, 431] width 9 height 9
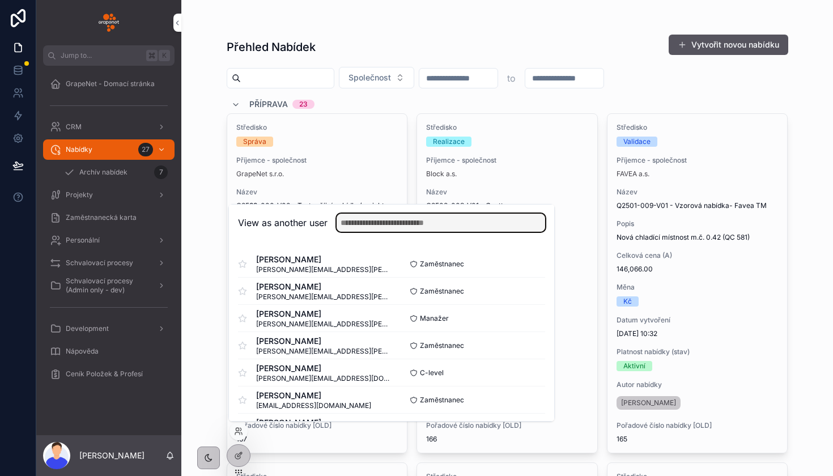
click at [386, 227] on input "text" at bounding box center [441, 223] width 208 height 18
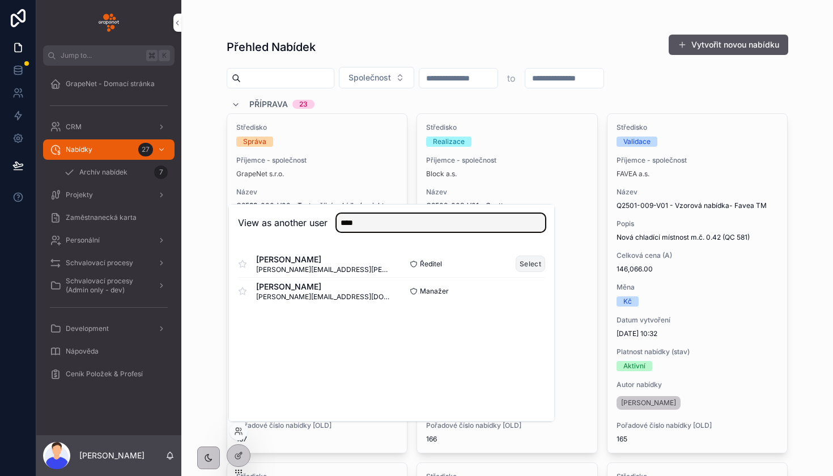
type input "****"
click at [524, 257] on button "Select" at bounding box center [530, 264] width 29 height 16
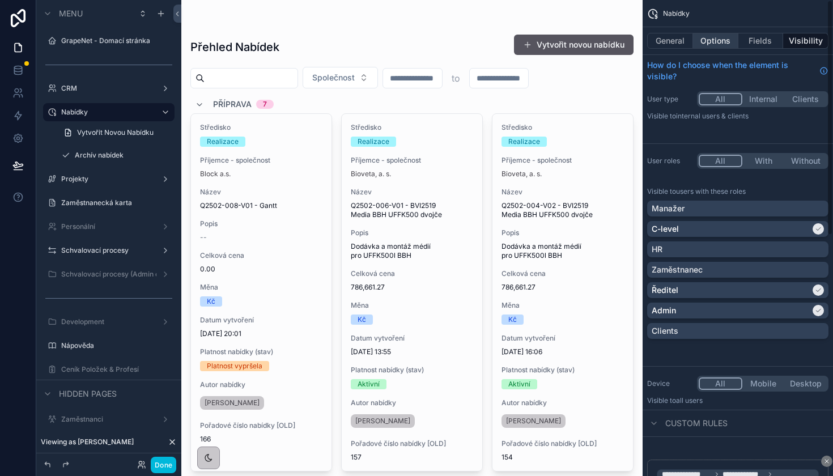
click at [721, 39] on button "Options" at bounding box center [715, 41] width 45 height 16
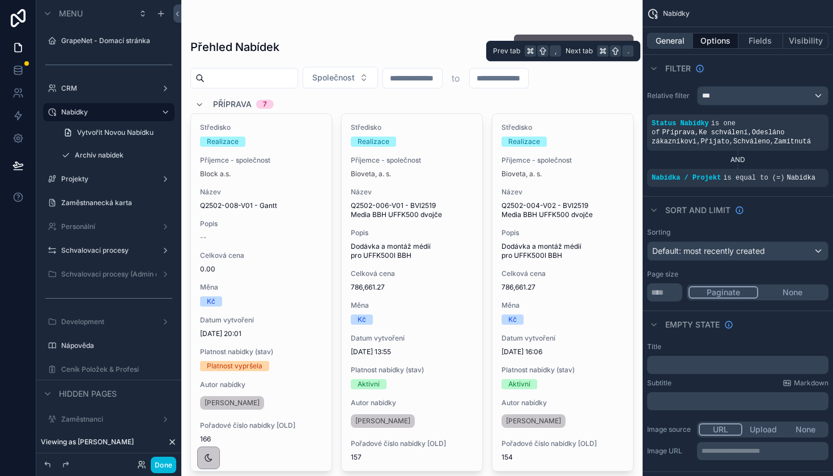
click at [673, 45] on button "General" at bounding box center [670, 41] width 46 height 16
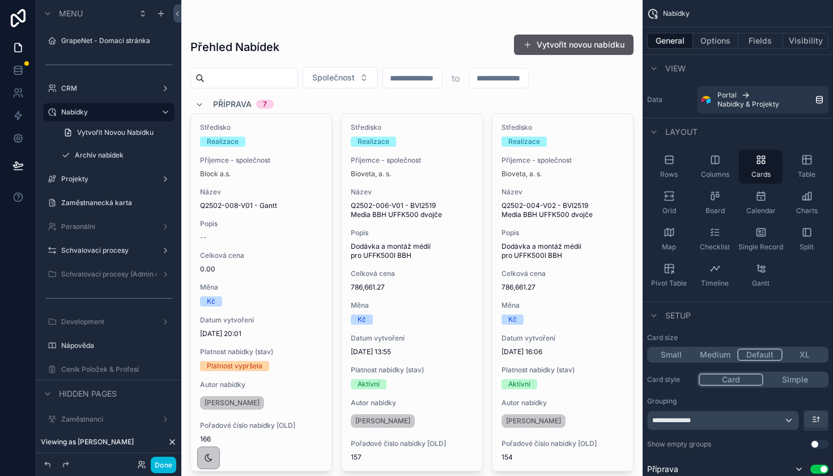
click at [159, 472] on button "Done" at bounding box center [163, 465] width 25 height 16
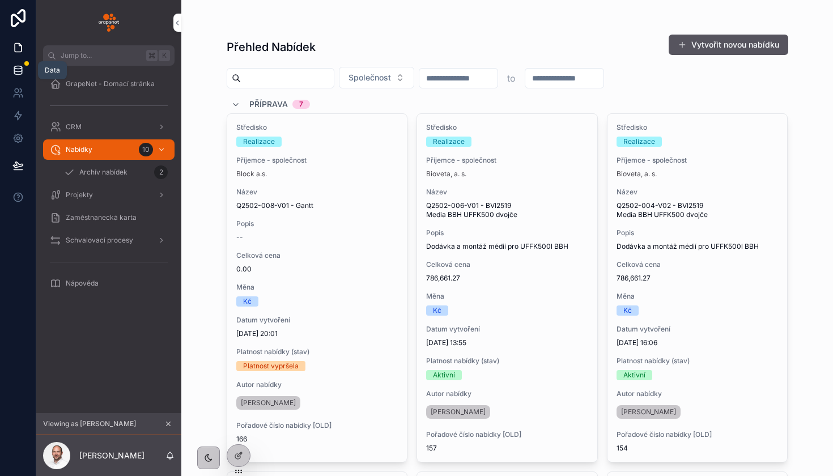
click at [19, 78] on link at bounding box center [18, 70] width 36 height 23
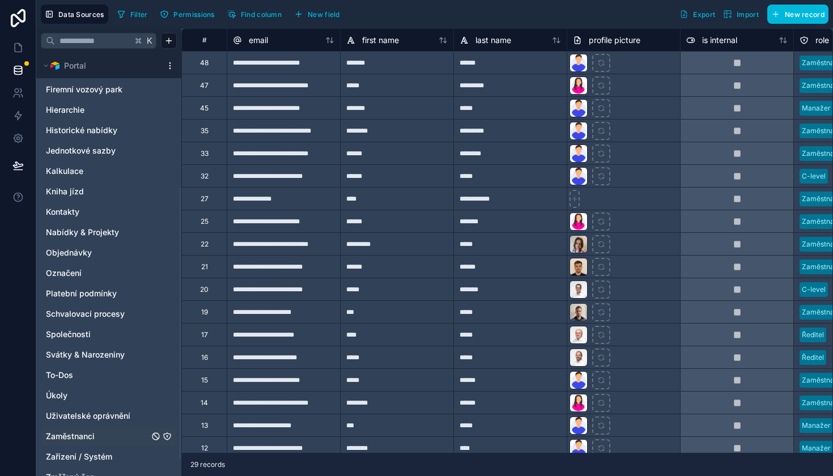
scroll to position [208, 0]
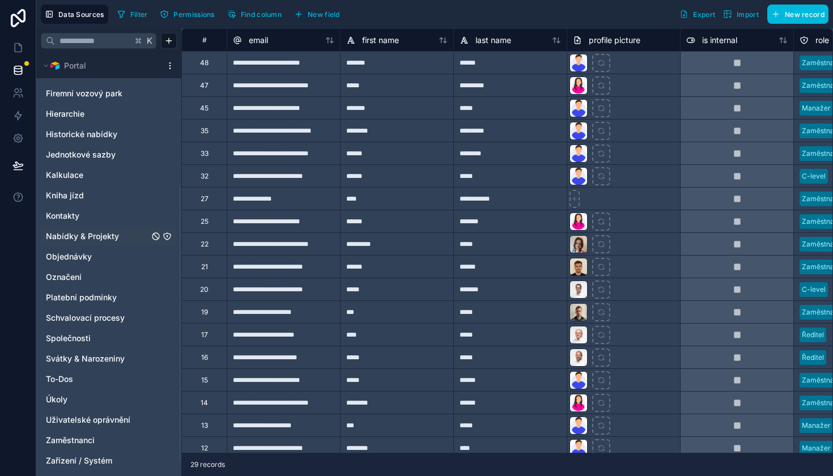
click at [100, 239] on span "Nabídky & Projekty" at bounding box center [82, 236] width 73 height 11
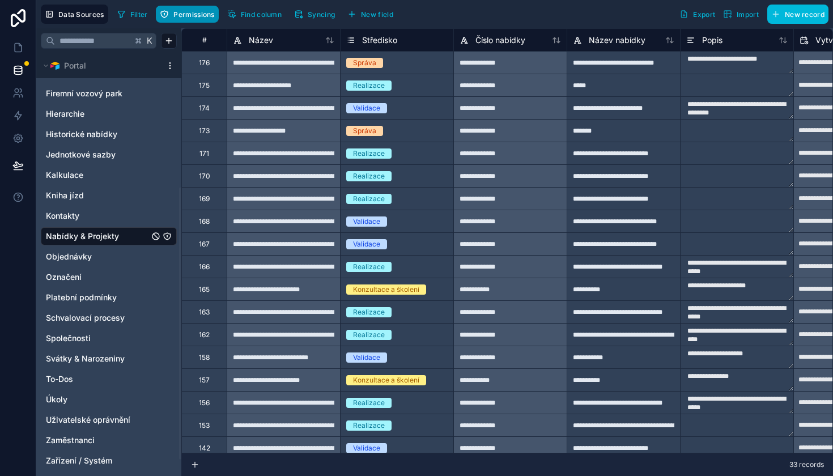
click at [178, 18] on span "Permissions" at bounding box center [193, 14] width 41 height 8
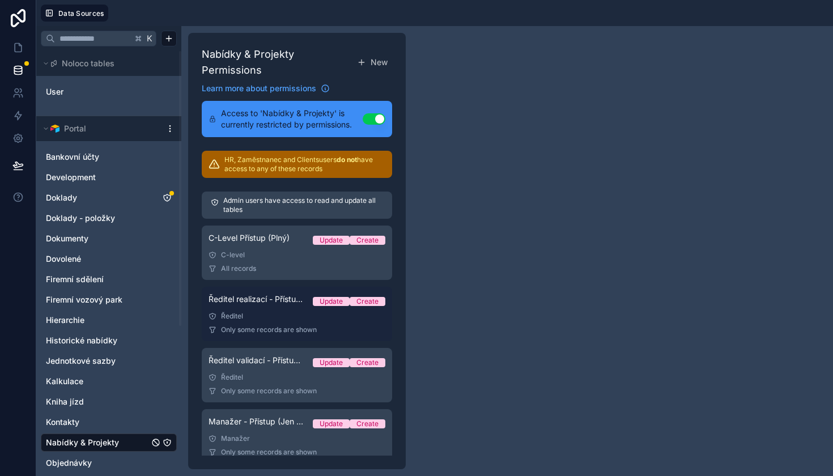
click at [292, 324] on link "Ředitel realizací - Přístup (Plný/Oddělení) Update Create Ředitel Only some rec…" at bounding box center [297, 314] width 190 height 54
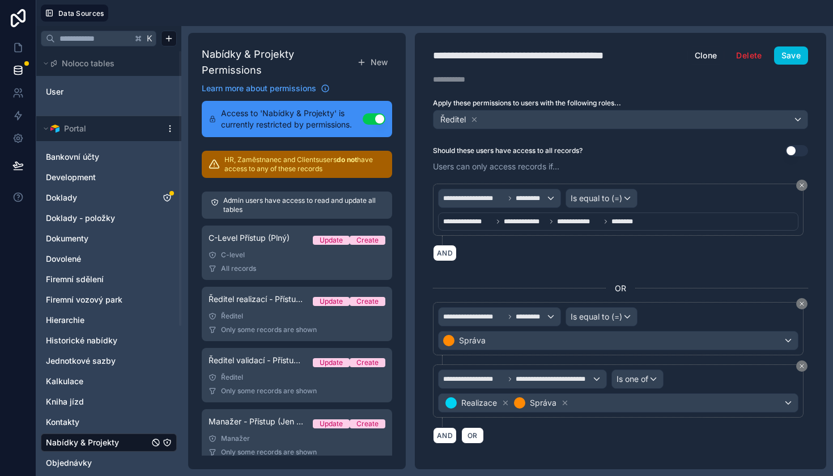
click at [107, 439] on span "Nabídky & Projekty" at bounding box center [82, 442] width 73 height 11
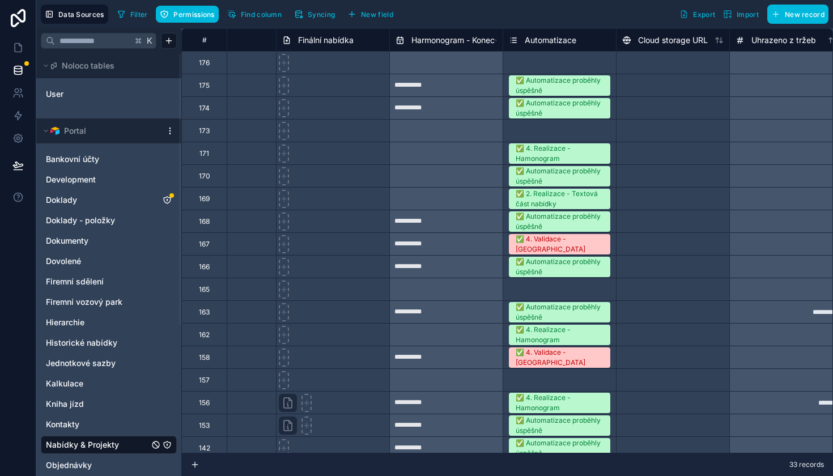
click at [545, 65] on div "Select a Automatizace" at bounding box center [545, 62] width 73 height 9
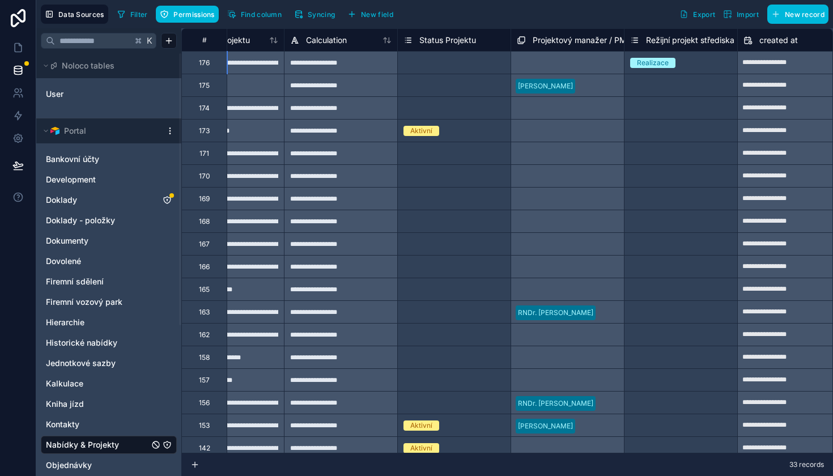
scroll to position [0, 12588]
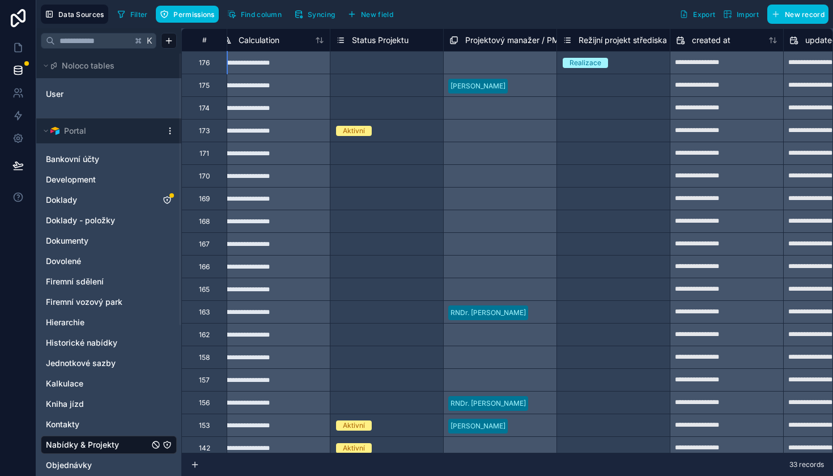
drag, startPoint x: 638, startPoint y: 66, endPoint x: 233, endPoint y: 3, distance: 409.4
click at [639, 66] on div "Realizace" at bounding box center [613, 63] width 113 height 12
